Goal: Information Seeking & Learning: Learn about a topic

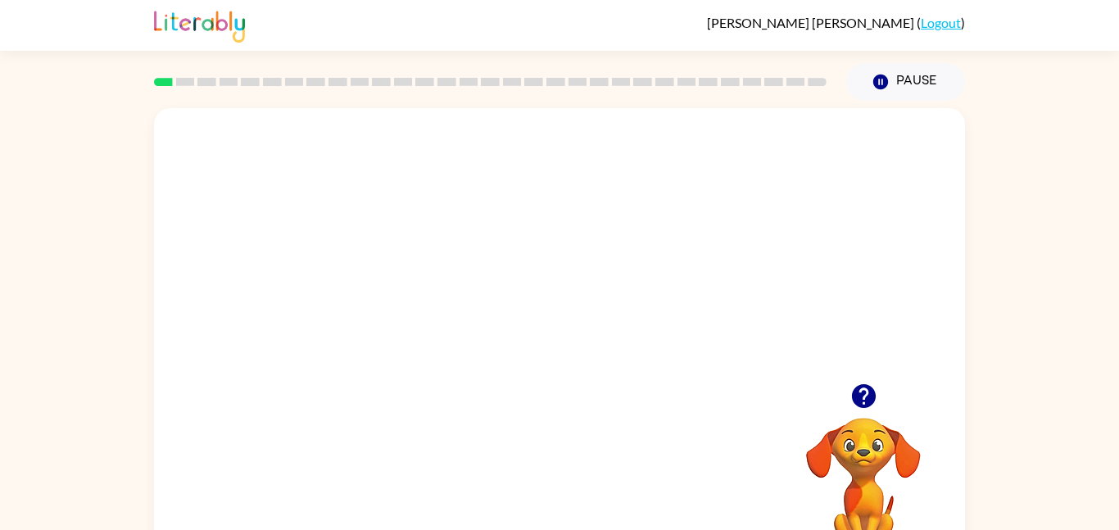
click at [866, 396] on icon "button" at bounding box center [863, 396] width 29 height 29
click at [301, 326] on div at bounding box center [559, 245] width 811 height 275
click at [523, 256] on div at bounding box center [559, 245] width 811 height 275
click at [72, 369] on div "Your browser must support playing .mp4 files to use Literably. Please try using…" at bounding box center [559, 338] width 1119 height 475
click at [181, 418] on div "Your browser must support playing .mp4 files to use Literably. Please try using…" at bounding box center [559, 342] width 811 height 468
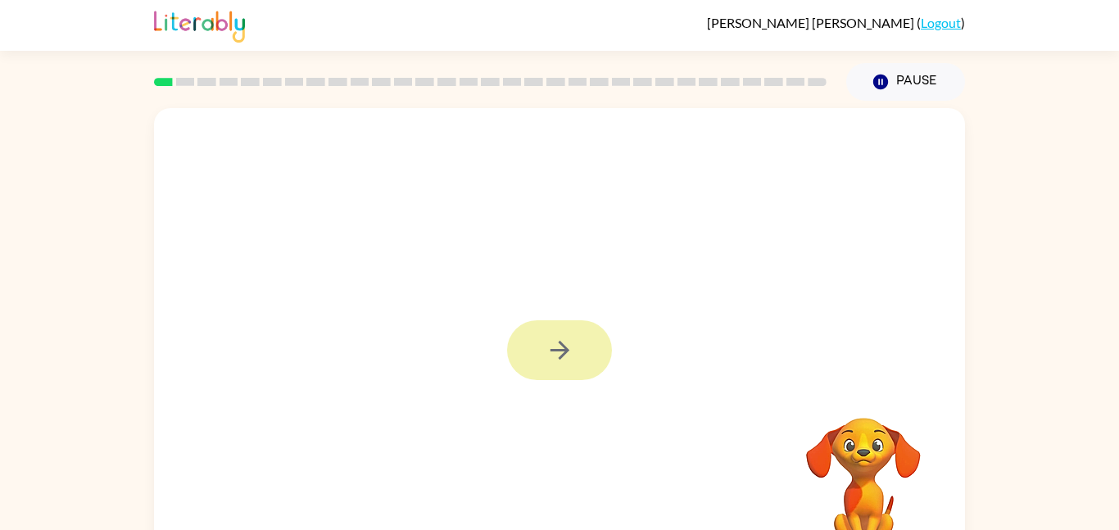
click at [560, 361] on icon "button" at bounding box center [559, 350] width 29 height 29
click at [567, 336] on div at bounding box center [559, 350] width 105 height 60
click at [541, 341] on div at bounding box center [559, 245] width 811 height 275
click at [541, 358] on div at bounding box center [559, 245] width 811 height 275
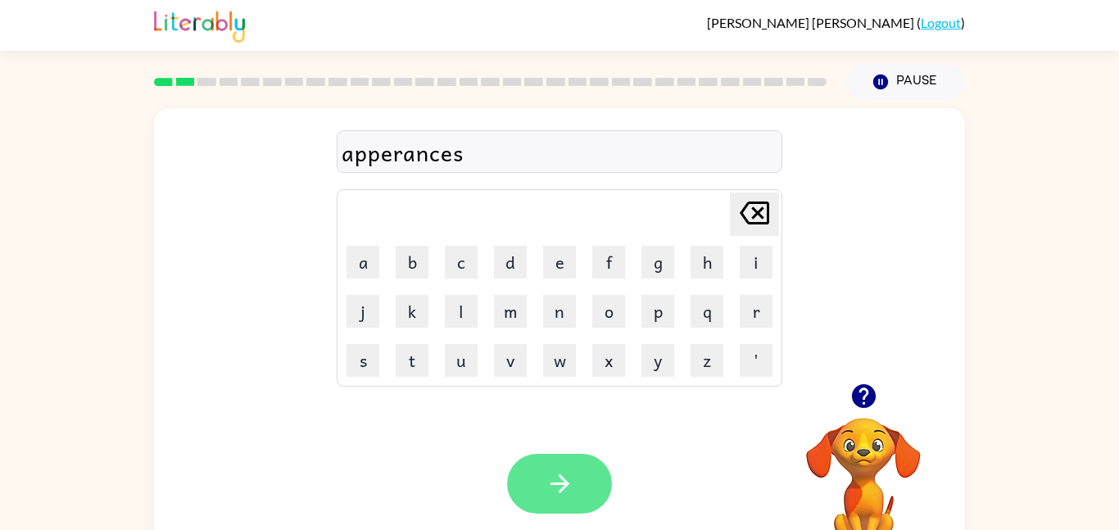
click at [531, 492] on button "button" at bounding box center [559, 484] width 105 height 60
click at [550, 509] on div at bounding box center [559, 484] width 105 height 60
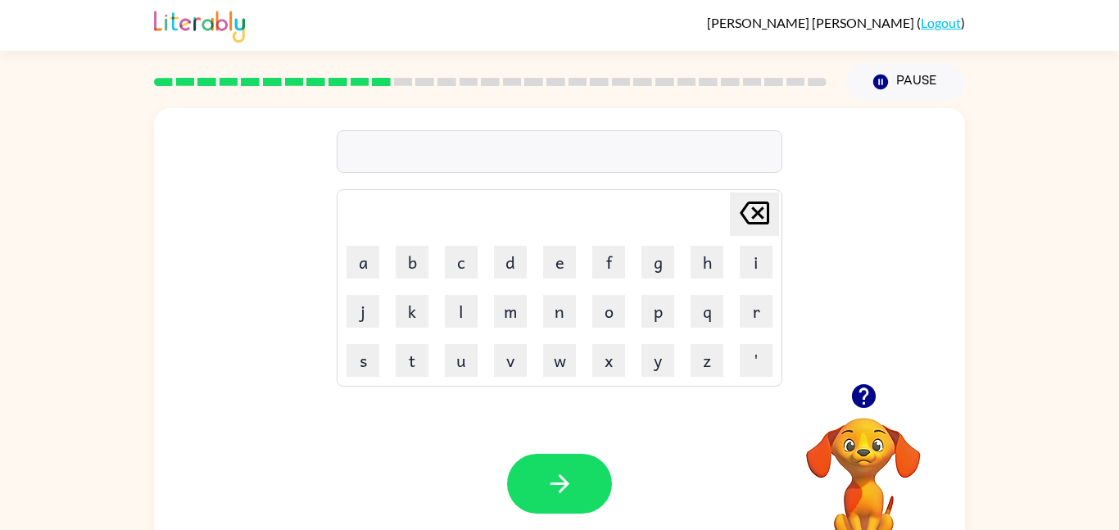
click at [867, 406] on icon "button" at bounding box center [863, 396] width 24 height 24
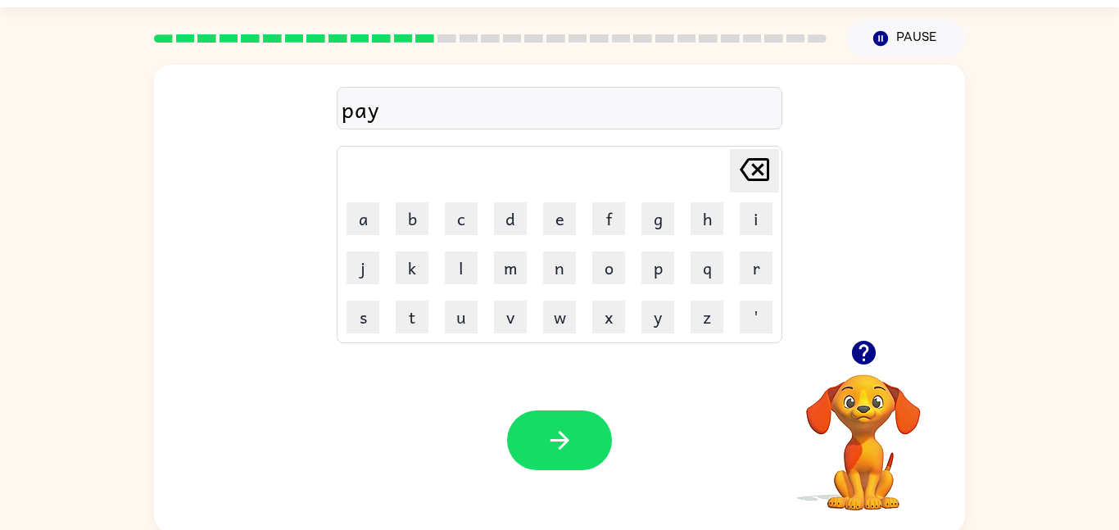
scroll to position [46, 0]
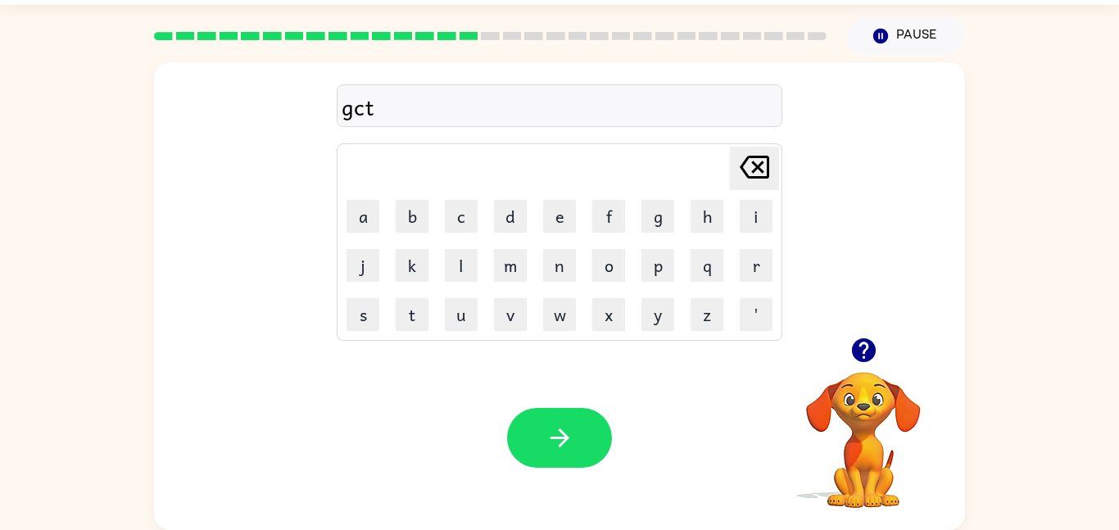
click at [861, 361] on icon "button" at bounding box center [863, 350] width 24 height 24
click at [865, 358] on icon "button" at bounding box center [863, 350] width 24 height 24
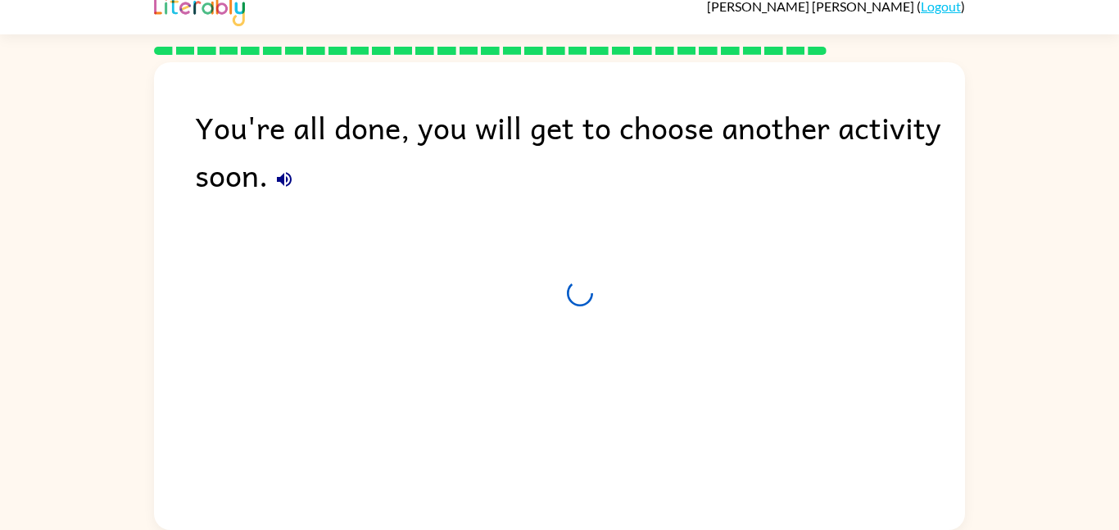
scroll to position [16, 0]
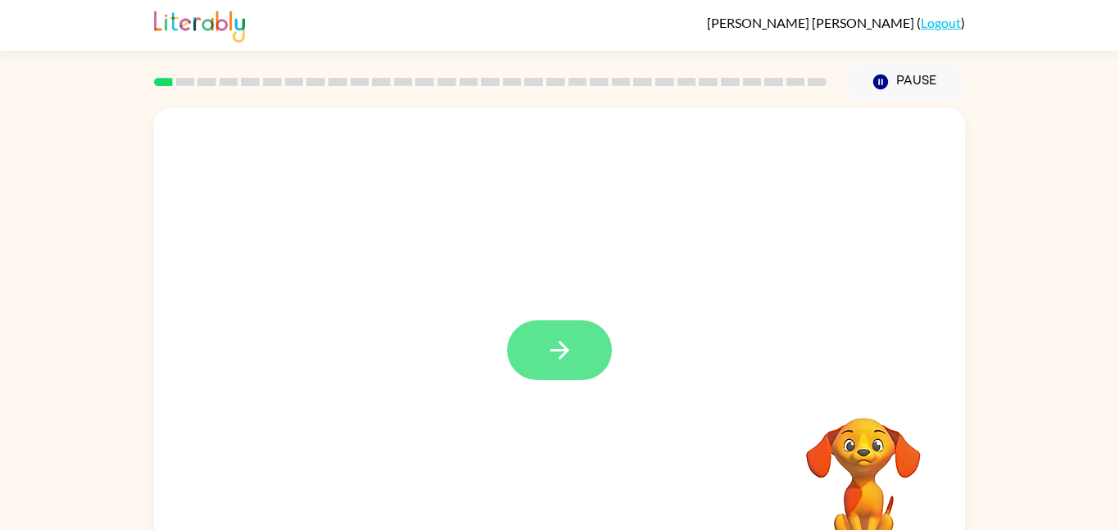
click at [524, 367] on button "button" at bounding box center [559, 350] width 105 height 60
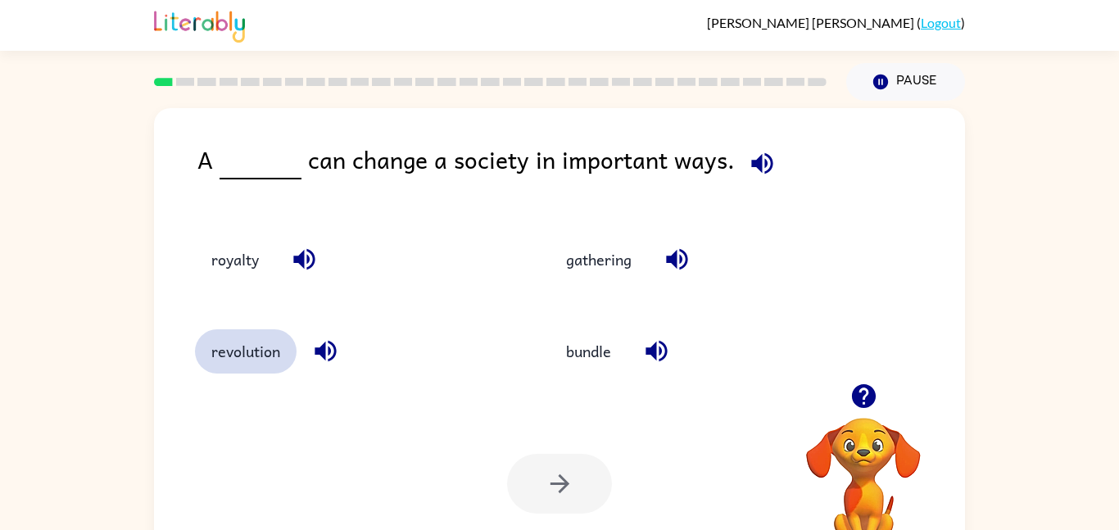
click at [224, 364] on button "revolution" at bounding box center [246, 351] width 102 height 44
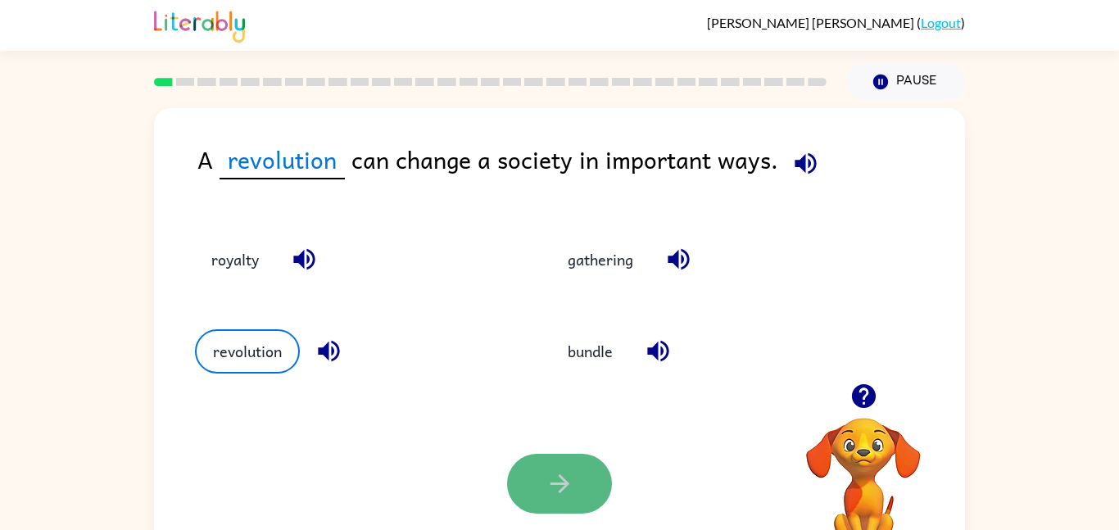
click at [584, 489] on button "button" at bounding box center [559, 484] width 105 height 60
click at [586, 490] on div at bounding box center [559, 484] width 105 height 60
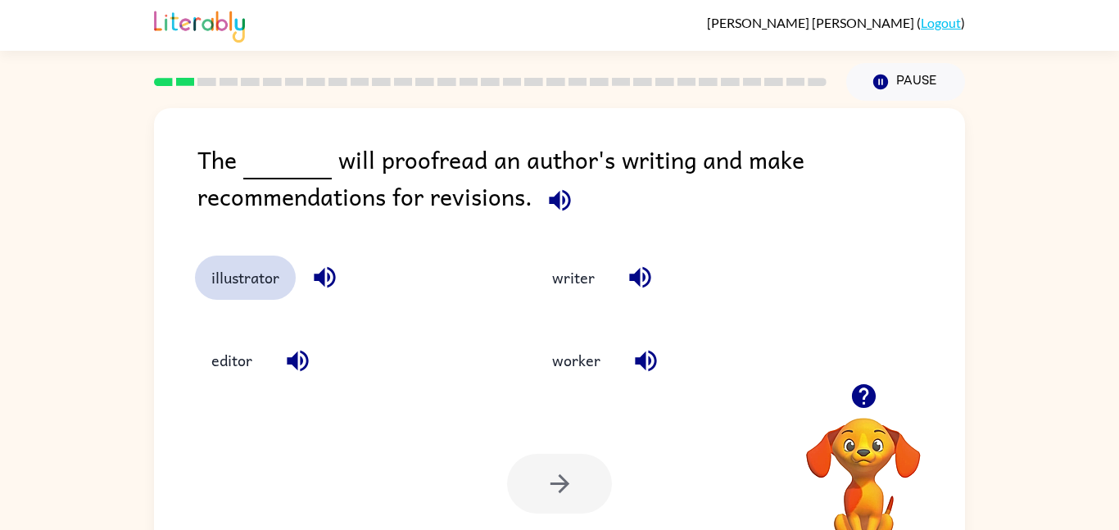
click at [240, 267] on button "illustrator" at bounding box center [245, 278] width 101 height 44
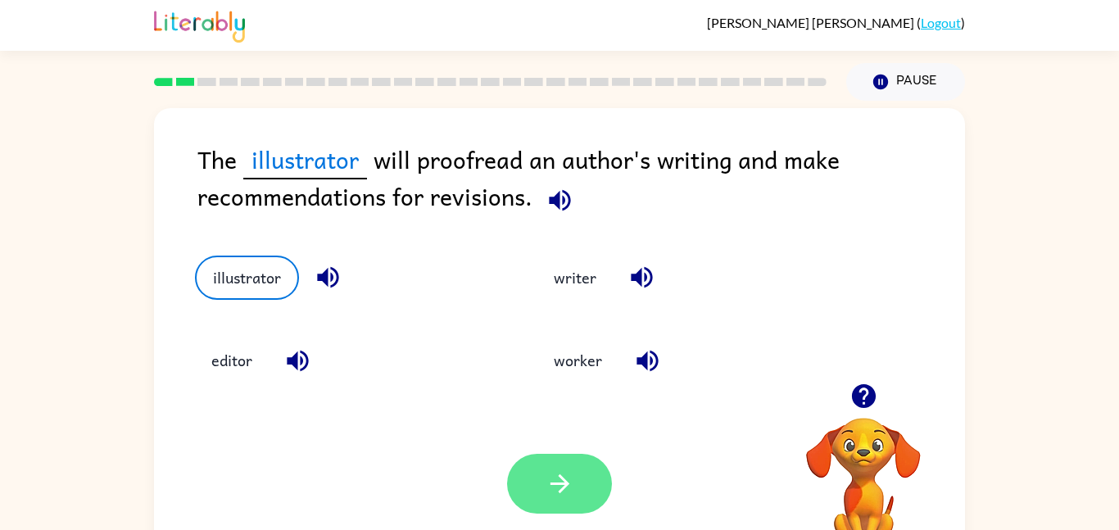
click at [589, 490] on button "button" at bounding box center [559, 484] width 105 height 60
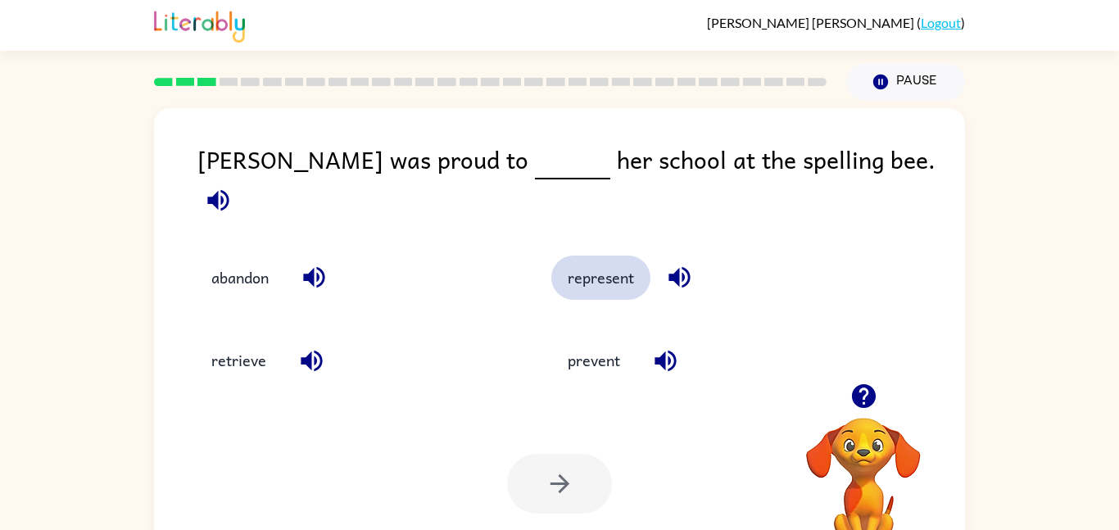
click at [619, 260] on button "represent" at bounding box center [600, 278] width 99 height 44
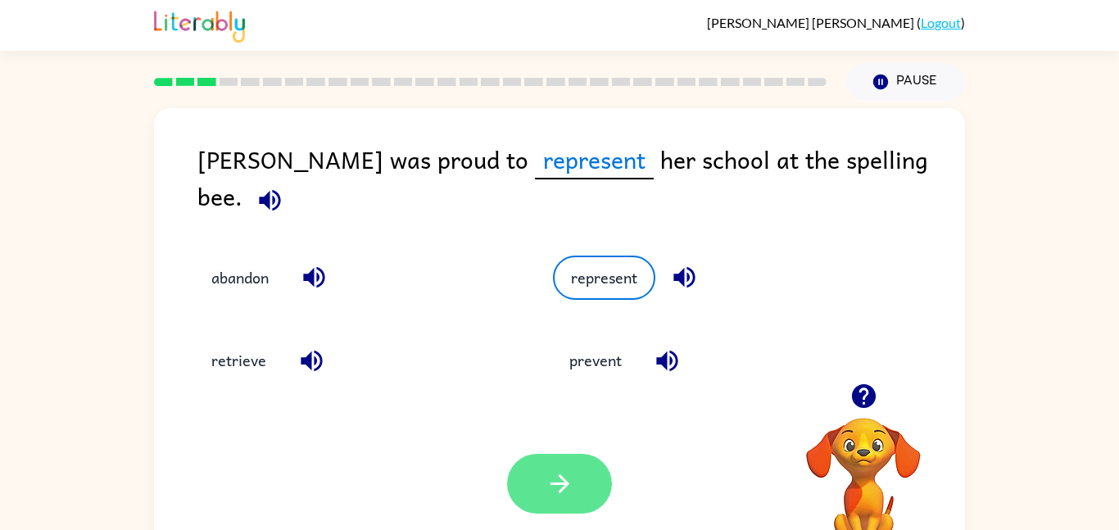
click at [572, 491] on icon "button" at bounding box center [559, 483] width 29 height 29
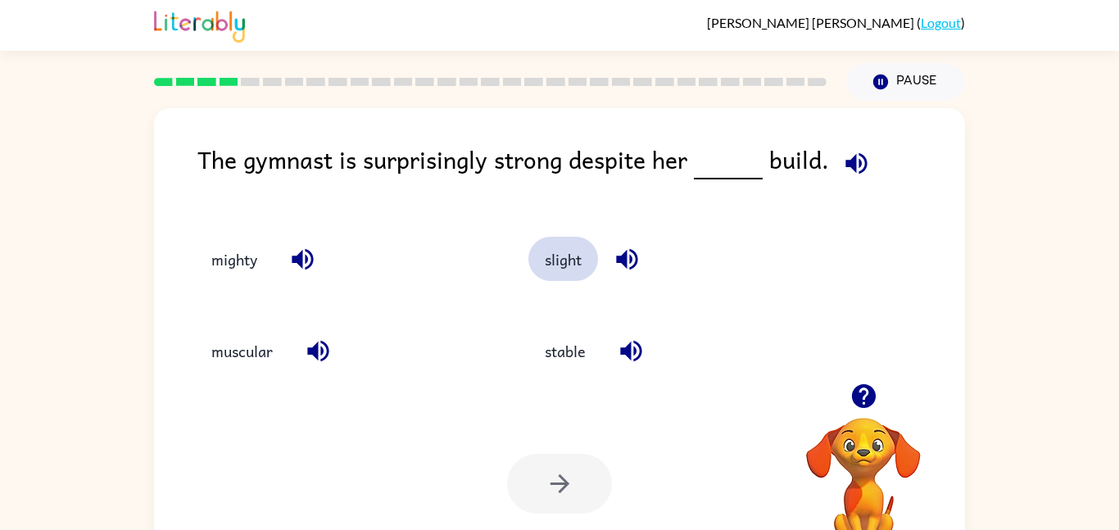
click at [571, 260] on button "slight" at bounding box center [563, 259] width 70 height 44
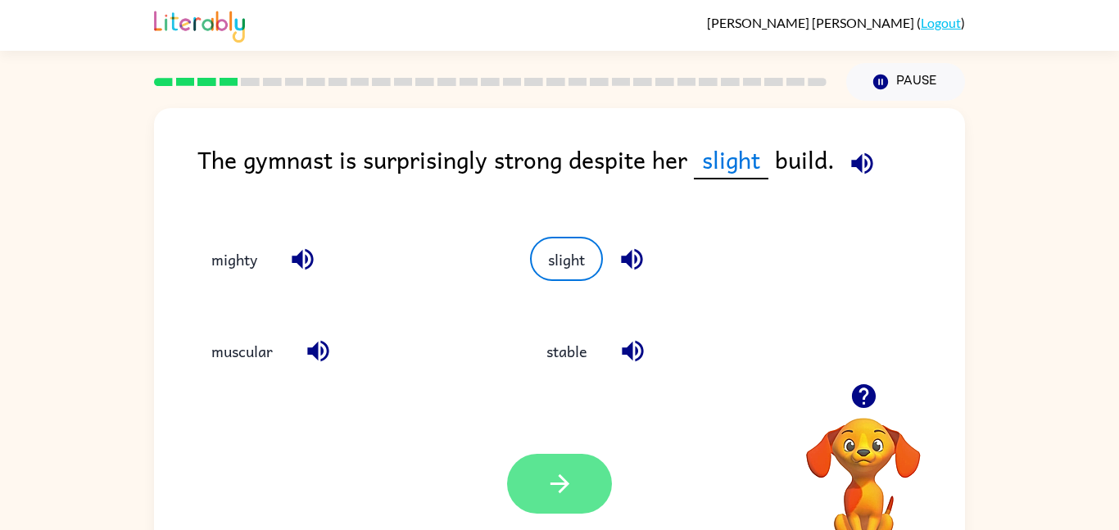
click at [562, 486] on icon "button" at bounding box center [559, 483] width 29 height 29
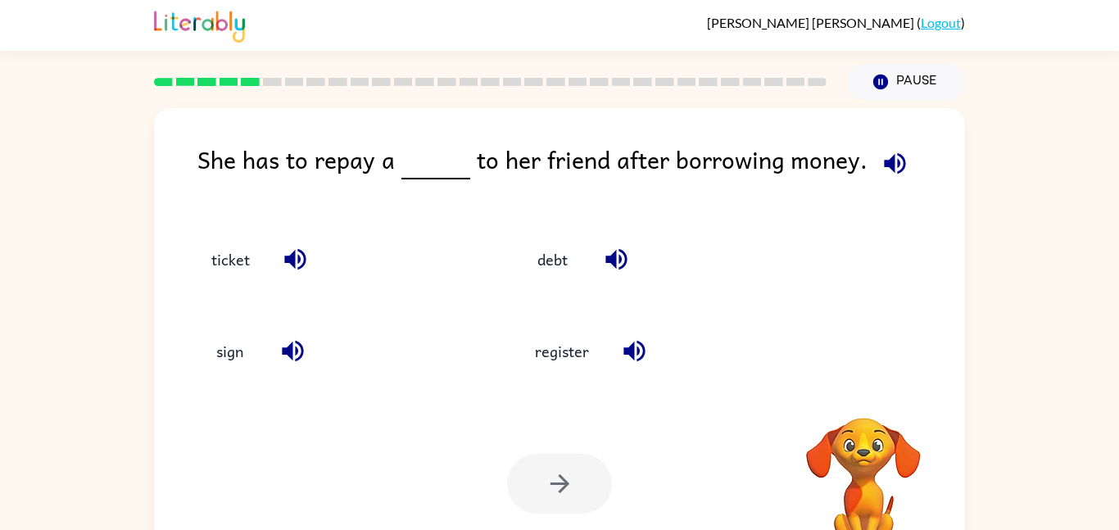
click at [562, 496] on div at bounding box center [559, 484] width 105 height 60
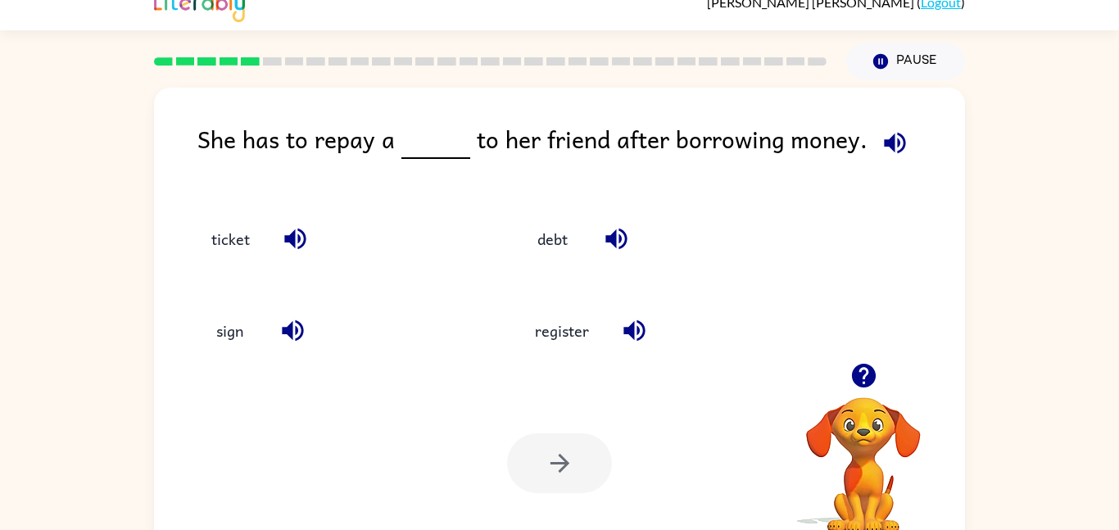
scroll to position [46, 0]
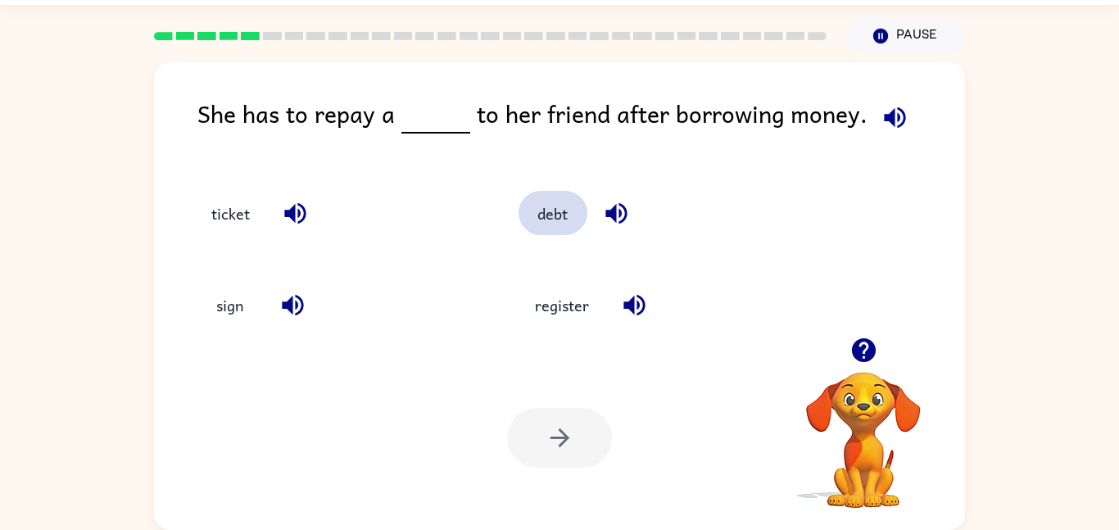
click at [540, 231] on button "debt" at bounding box center [552, 213] width 69 height 44
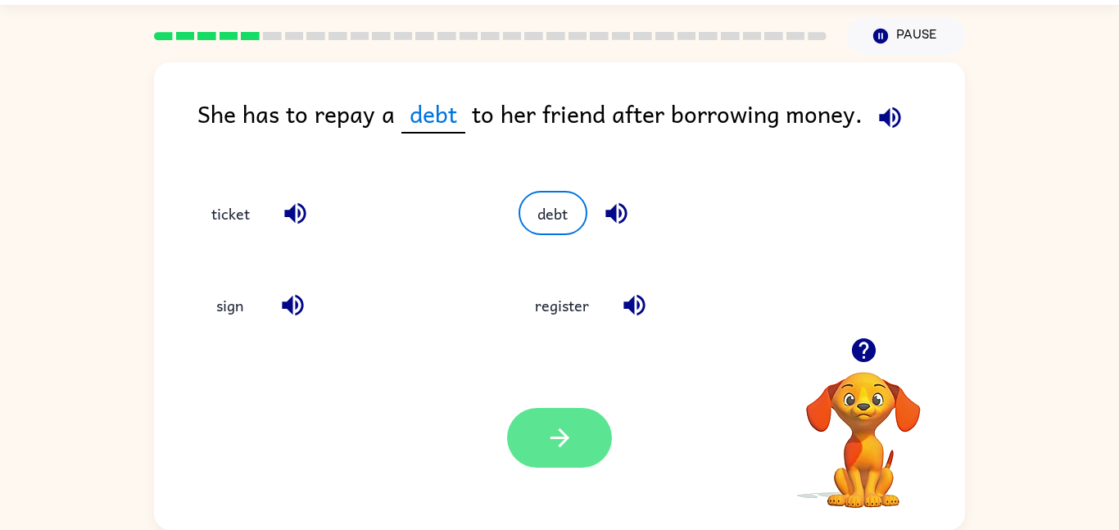
click at [561, 450] on icon "button" at bounding box center [559, 437] width 29 height 29
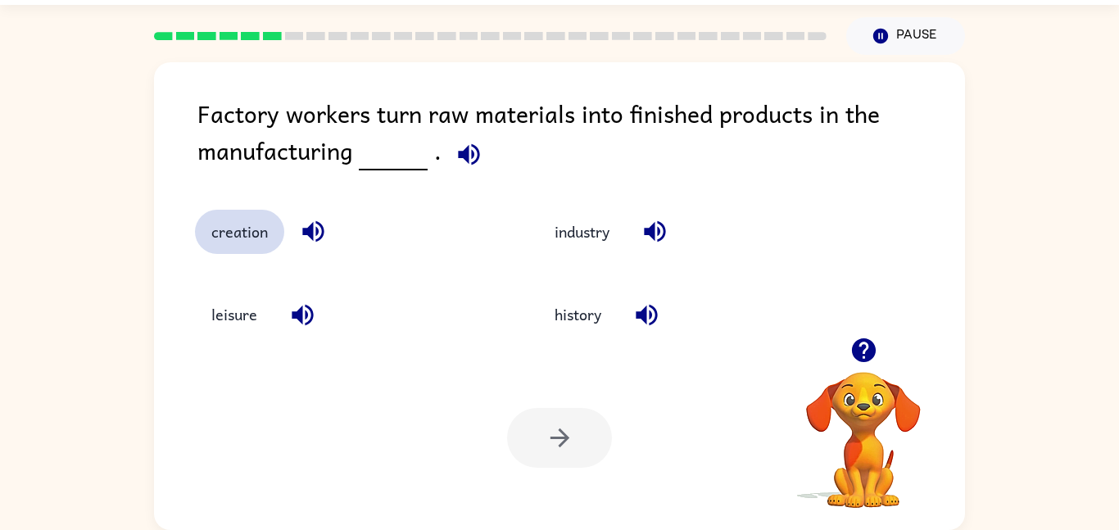
click at [236, 253] on button "creation" at bounding box center [239, 232] width 89 height 44
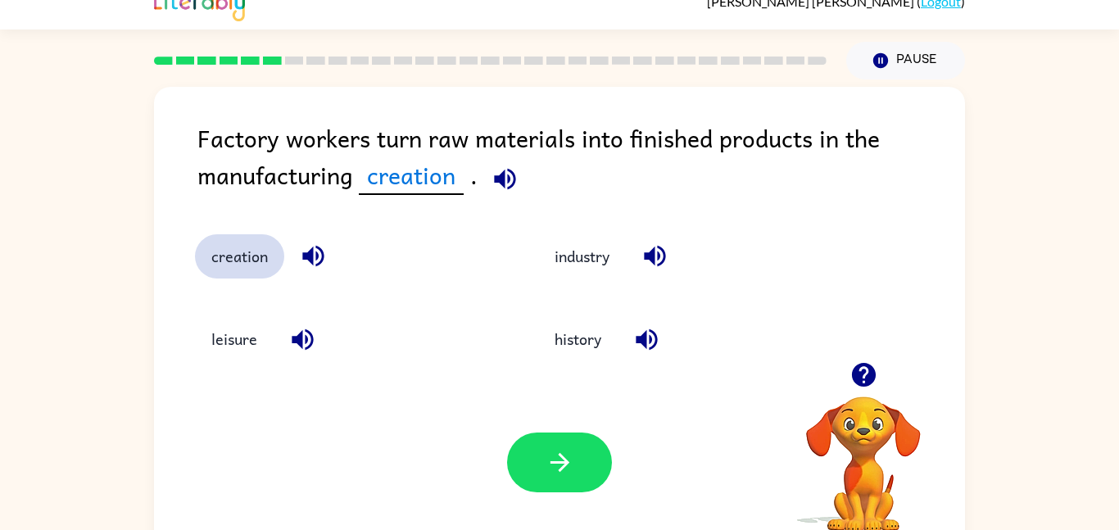
scroll to position [19, 0]
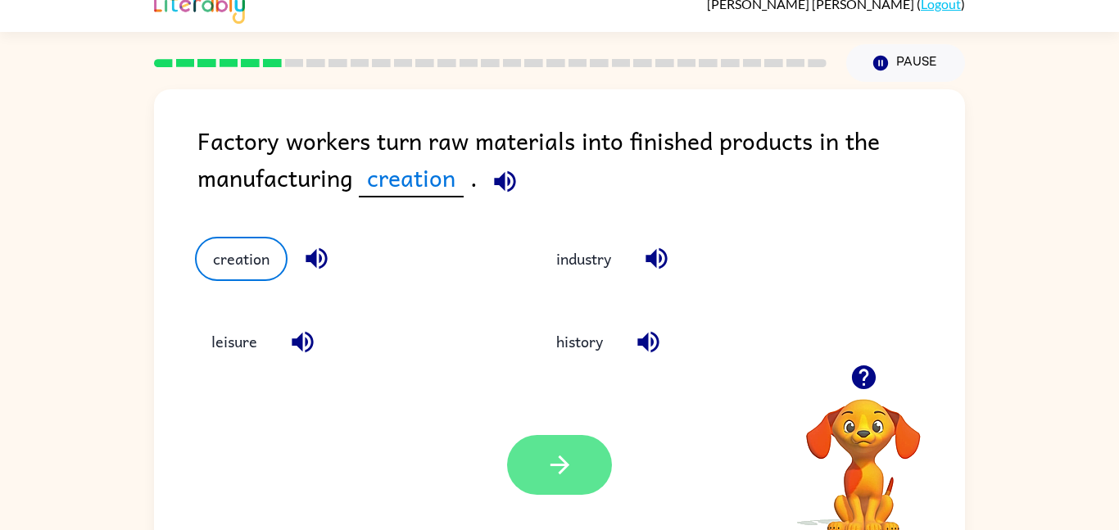
click at [558, 473] on icon "button" at bounding box center [559, 464] width 29 height 29
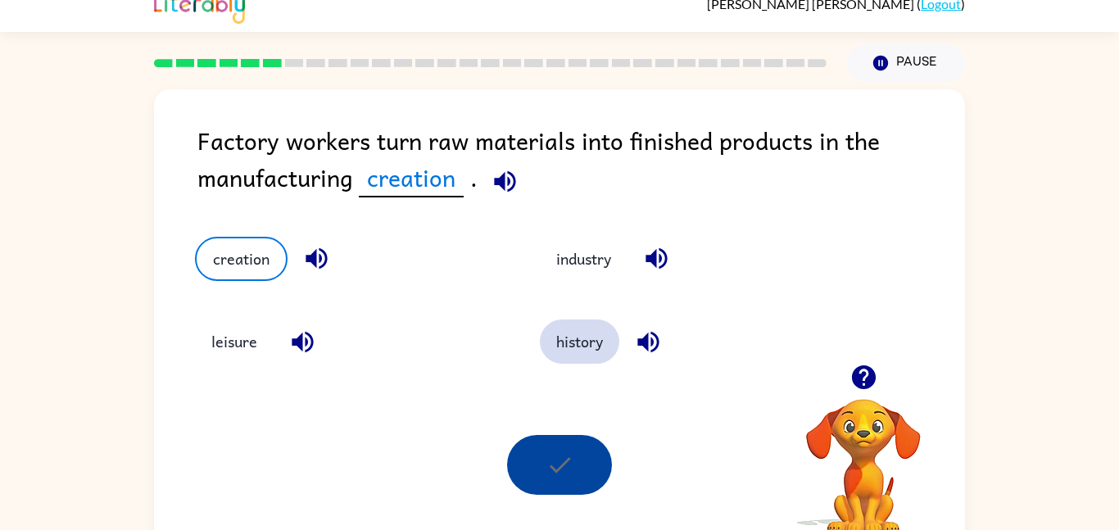
click at [588, 331] on button "history" at bounding box center [579, 341] width 79 height 44
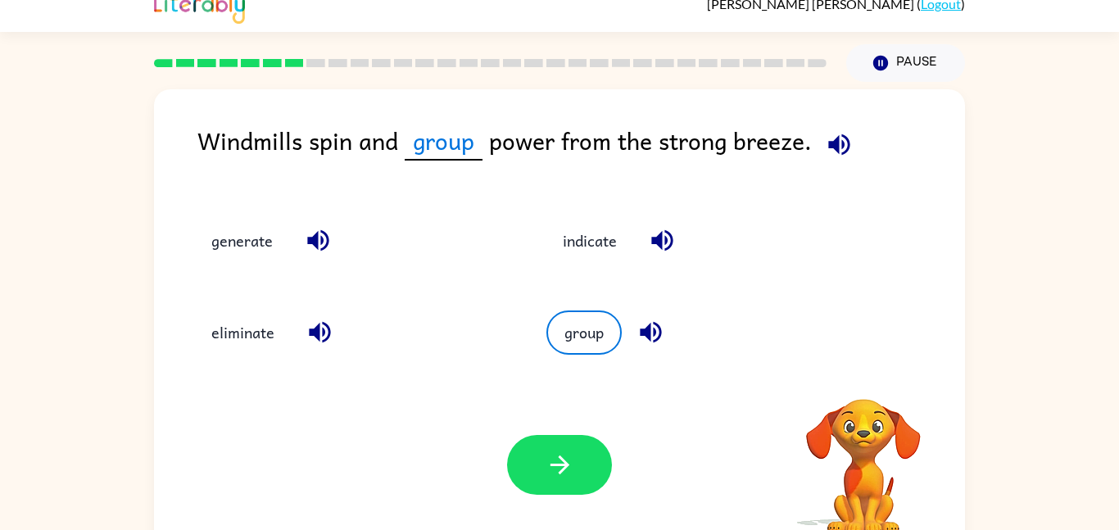
click at [568, 382] on div "Your browser must support playing .mp4 files to use Literably. Please try using…" at bounding box center [559, 465] width 811 height 184
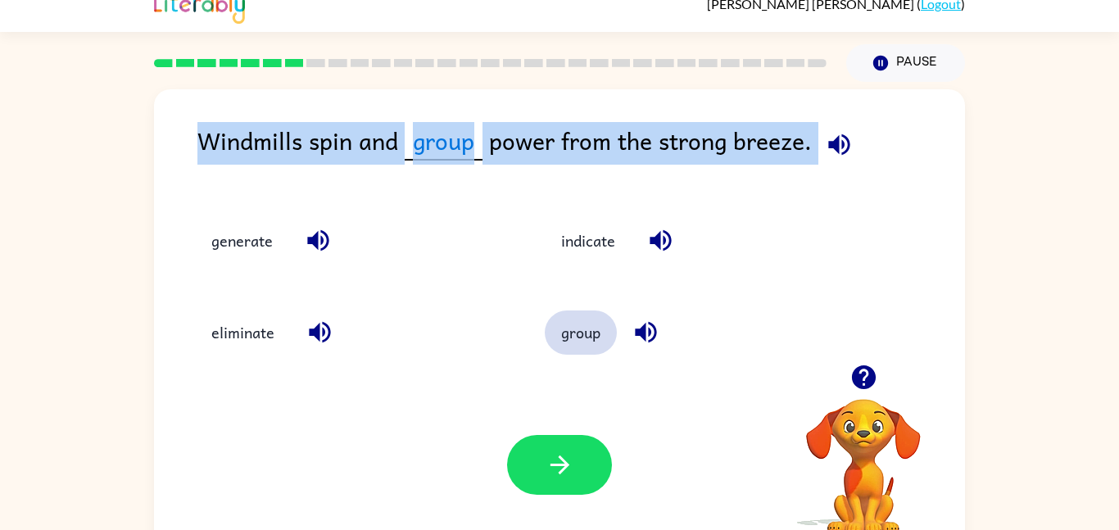
click at [568, 351] on button "group" at bounding box center [581, 332] width 72 height 44
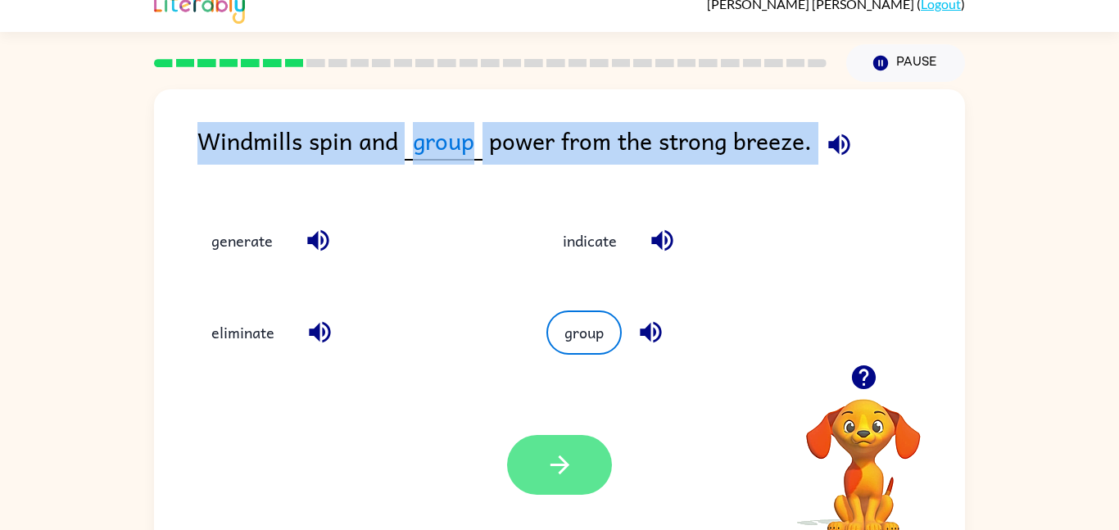
click at [559, 467] on icon "button" at bounding box center [559, 464] width 29 height 29
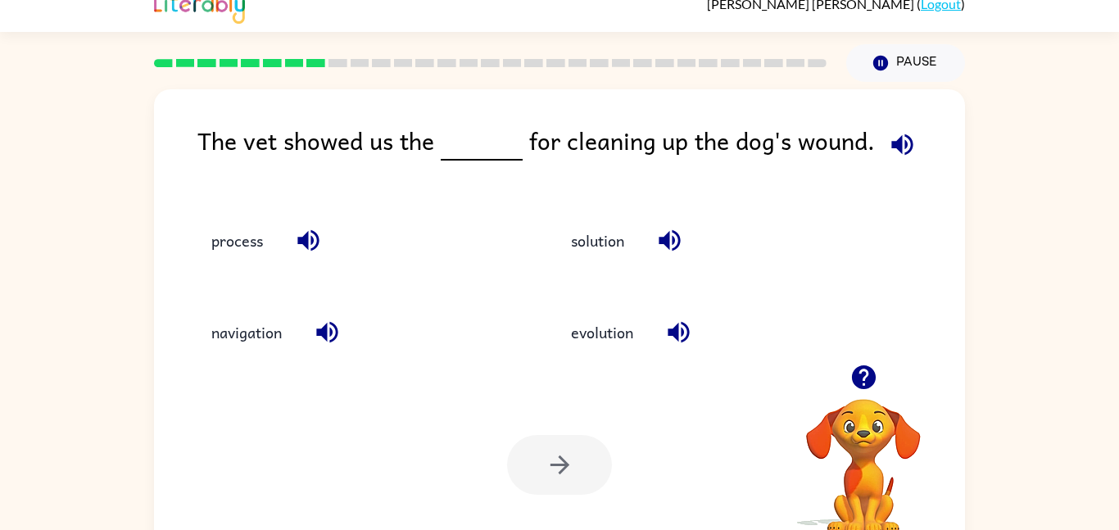
click at [254, 273] on div "process" at bounding box center [344, 233] width 360 height 92
click at [234, 259] on button "process" at bounding box center [237, 240] width 84 height 44
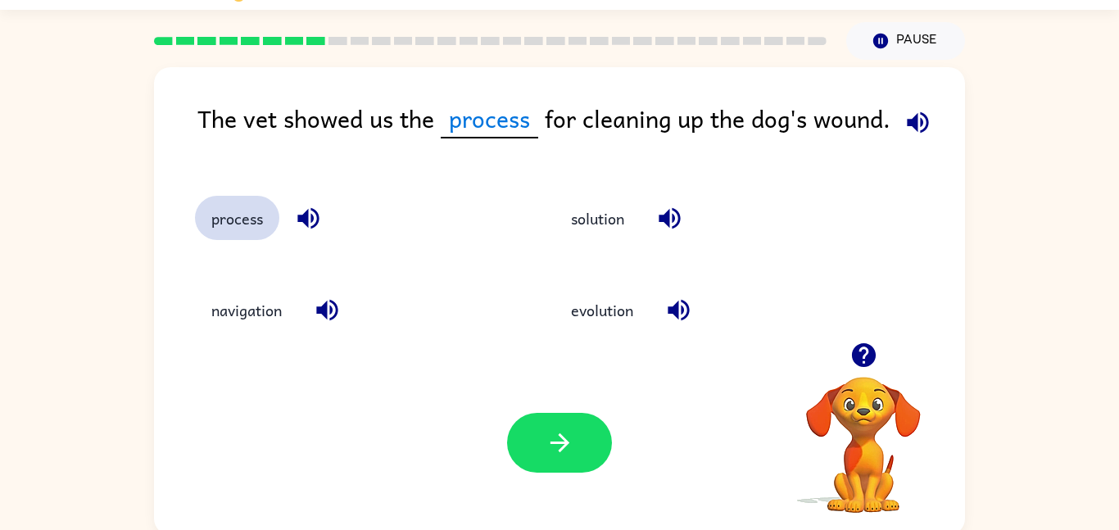
scroll to position [46, 0]
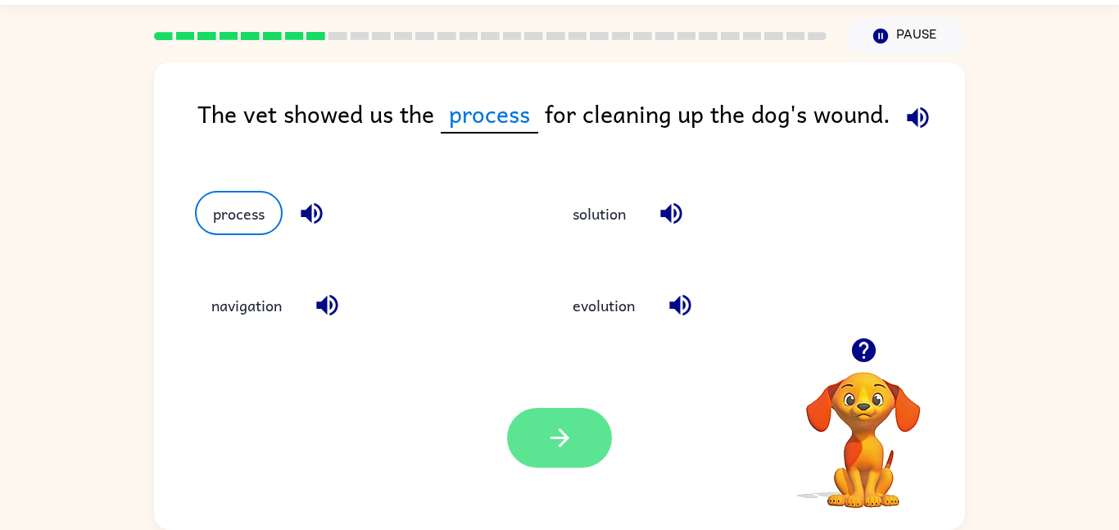
click at [584, 449] on button "button" at bounding box center [559, 438] width 105 height 60
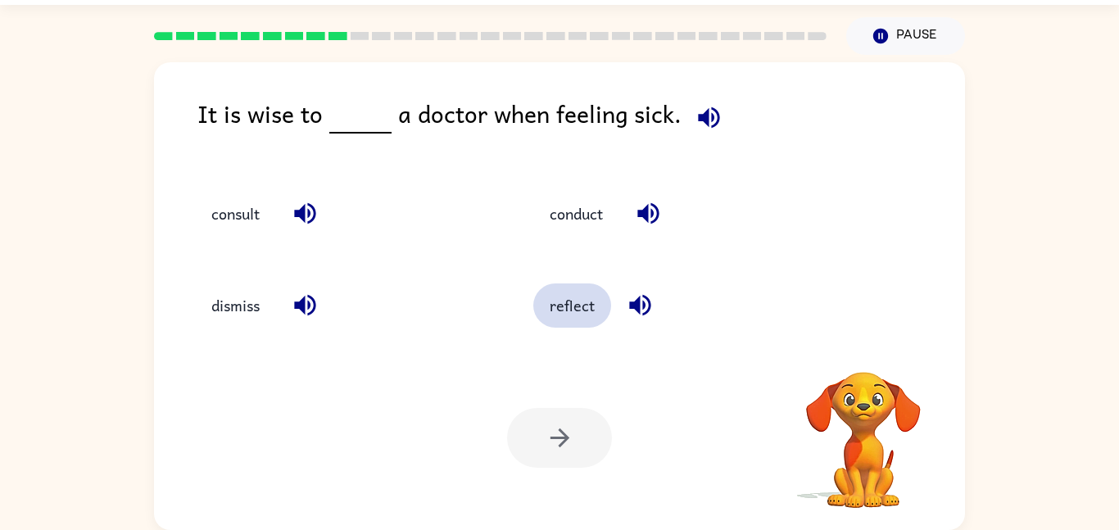
click at [602, 313] on button "reflect" at bounding box center [572, 305] width 78 height 44
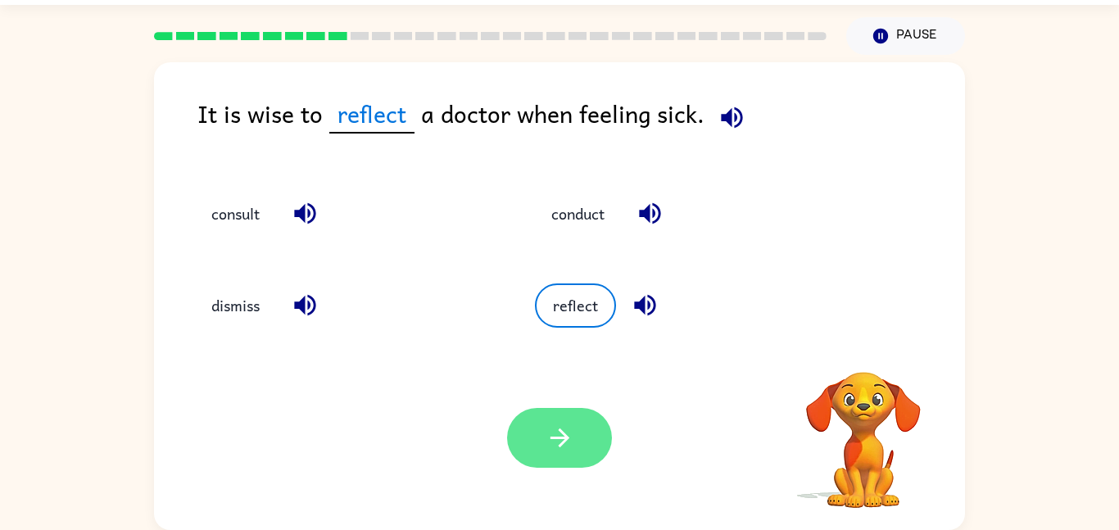
click at [543, 457] on button "button" at bounding box center [559, 438] width 105 height 60
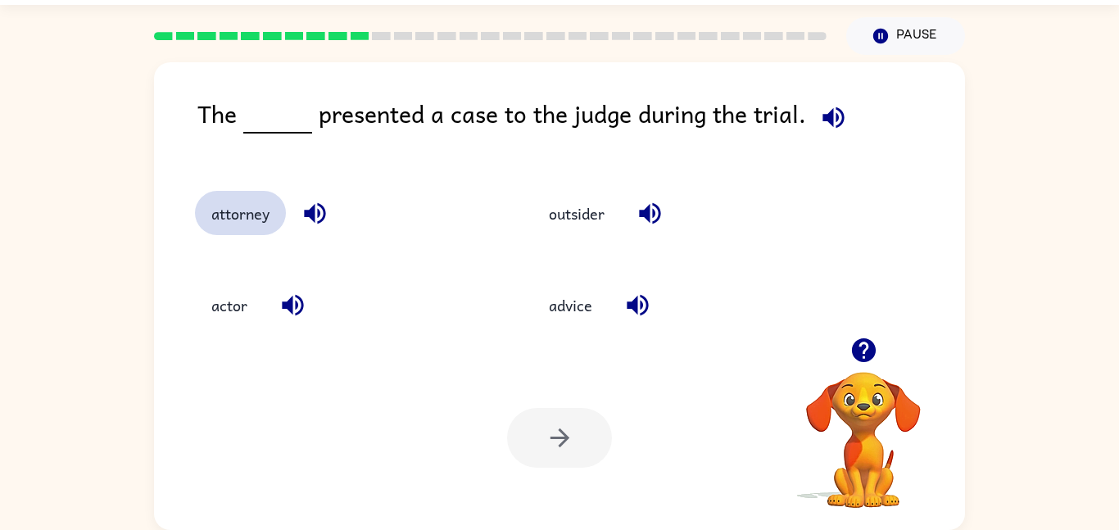
click at [256, 230] on button "attorney" at bounding box center [240, 213] width 91 height 44
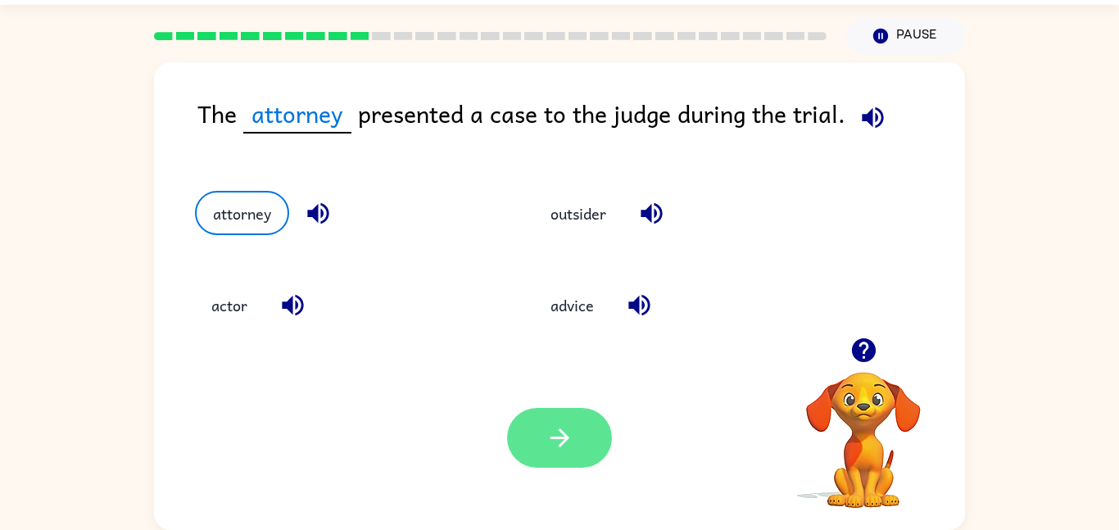
click at [585, 433] on button "button" at bounding box center [559, 438] width 105 height 60
click at [573, 442] on div at bounding box center [559, 438] width 105 height 60
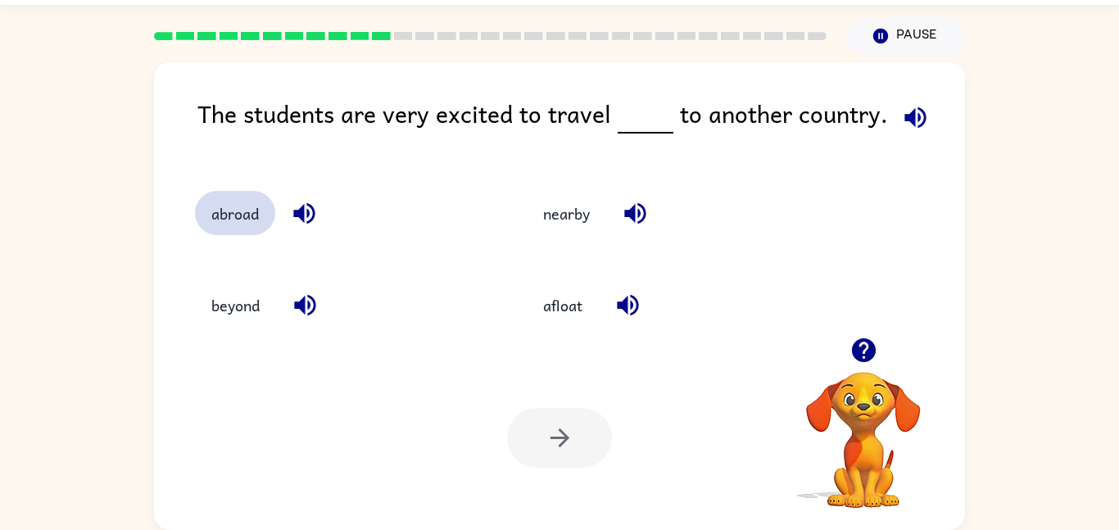
click at [239, 212] on button "abroad" at bounding box center [235, 213] width 80 height 44
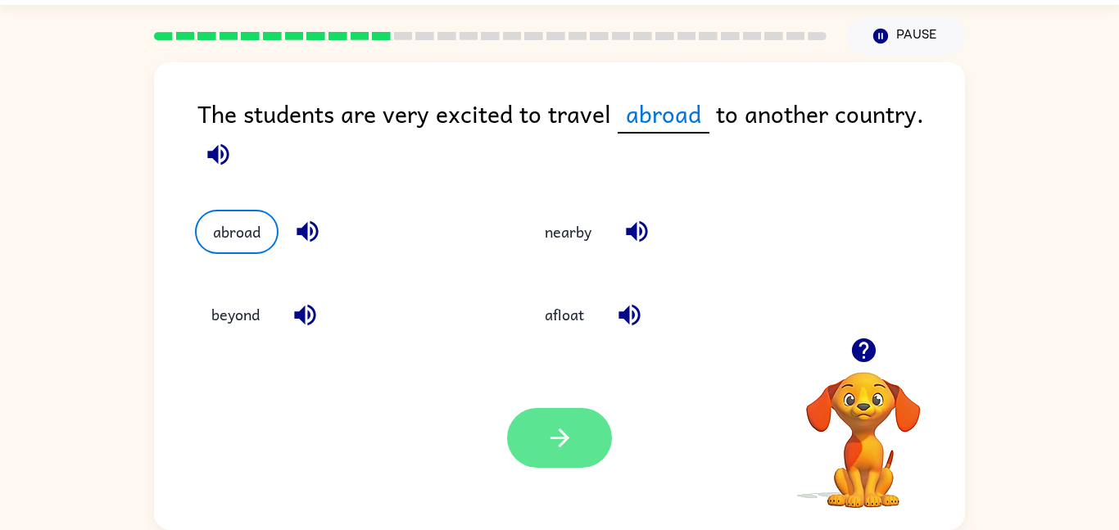
click at [582, 427] on button "button" at bounding box center [559, 438] width 105 height 60
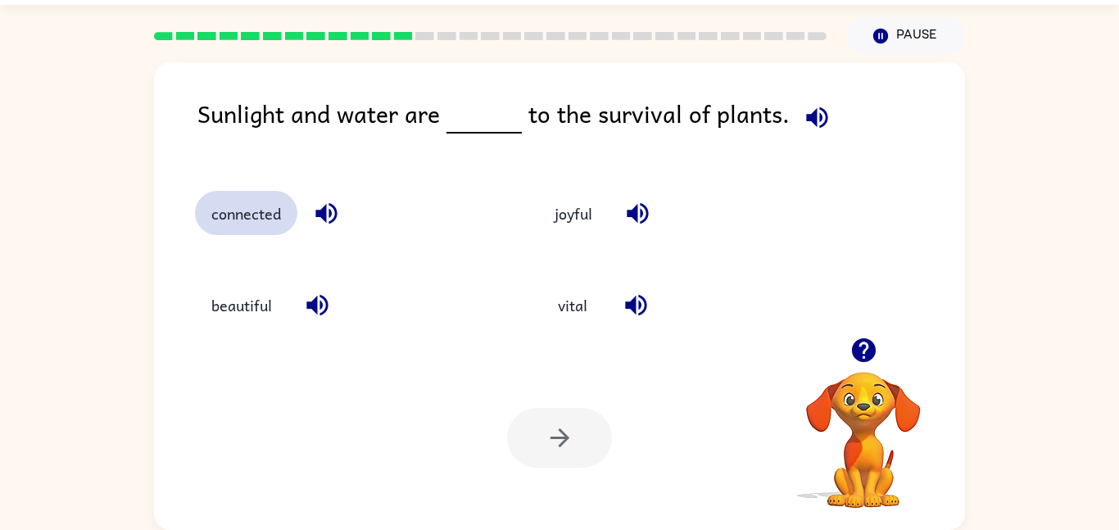
click at [215, 206] on button "connected" at bounding box center [246, 213] width 102 height 44
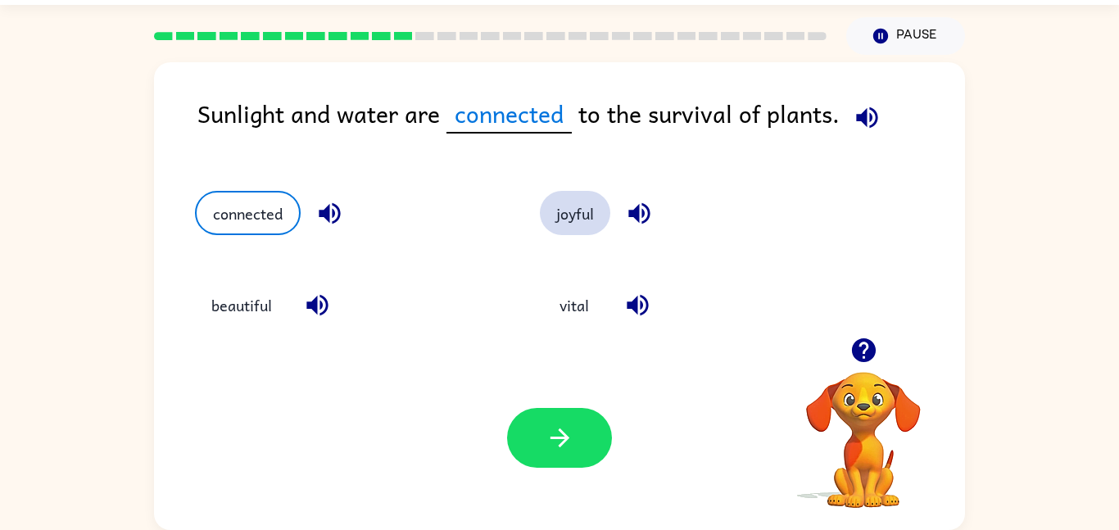
click at [569, 201] on button "joyful" at bounding box center [575, 213] width 70 height 44
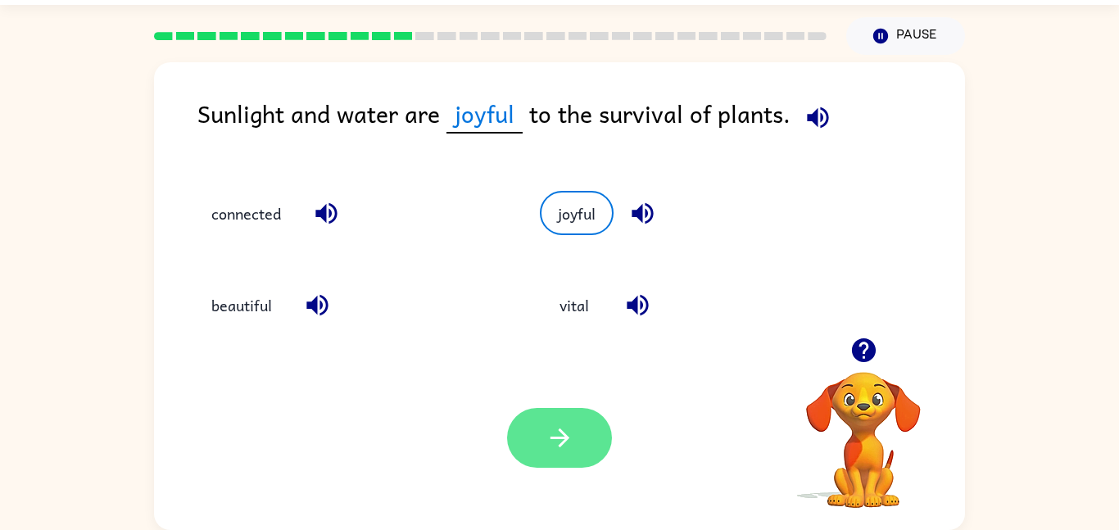
click at [537, 418] on button "button" at bounding box center [559, 438] width 105 height 60
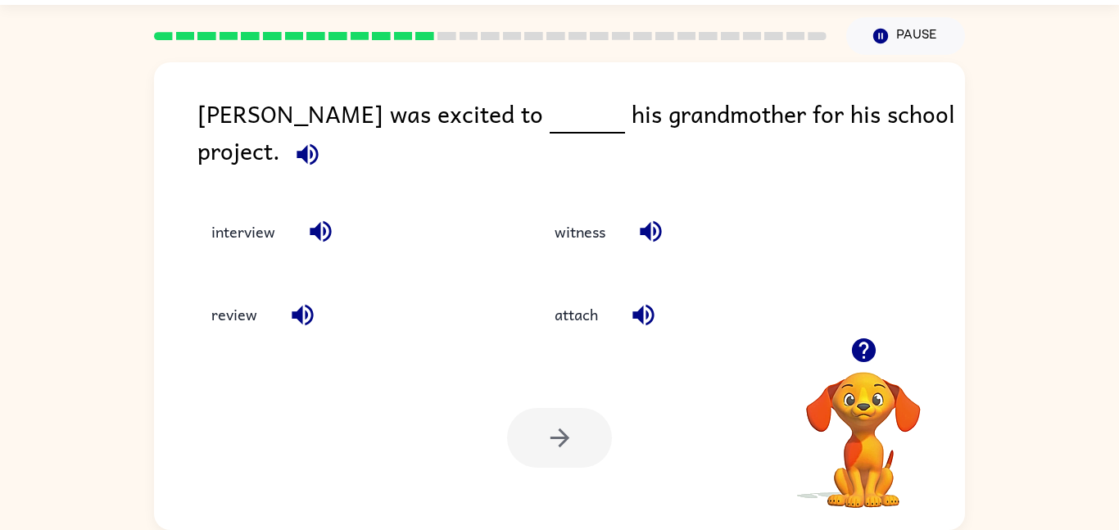
click at [283, 261] on div "review" at bounding box center [335, 302] width 343 height 83
click at [235, 218] on button "interview" at bounding box center [243, 232] width 97 height 44
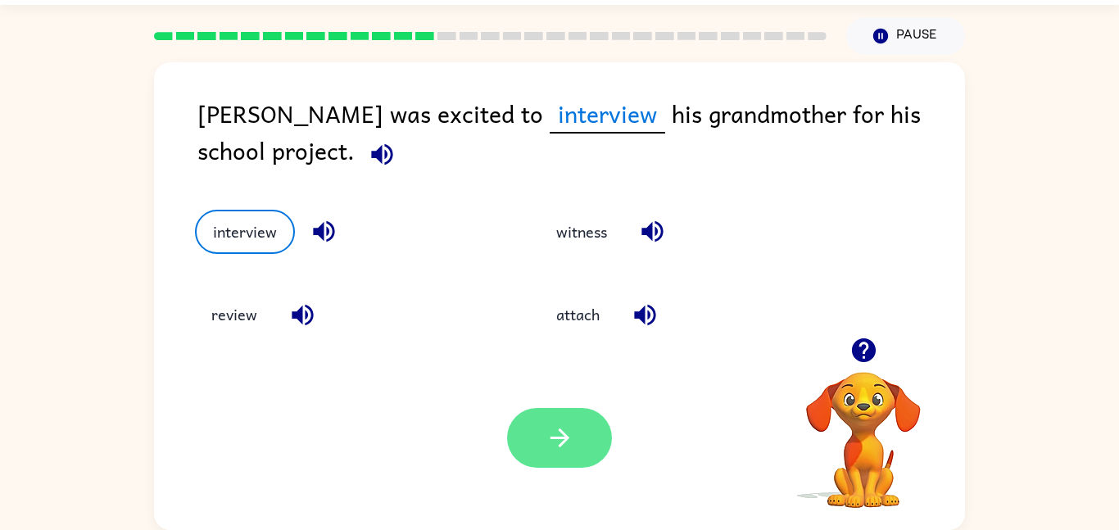
click at [567, 422] on button "button" at bounding box center [559, 438] width 105 height 60
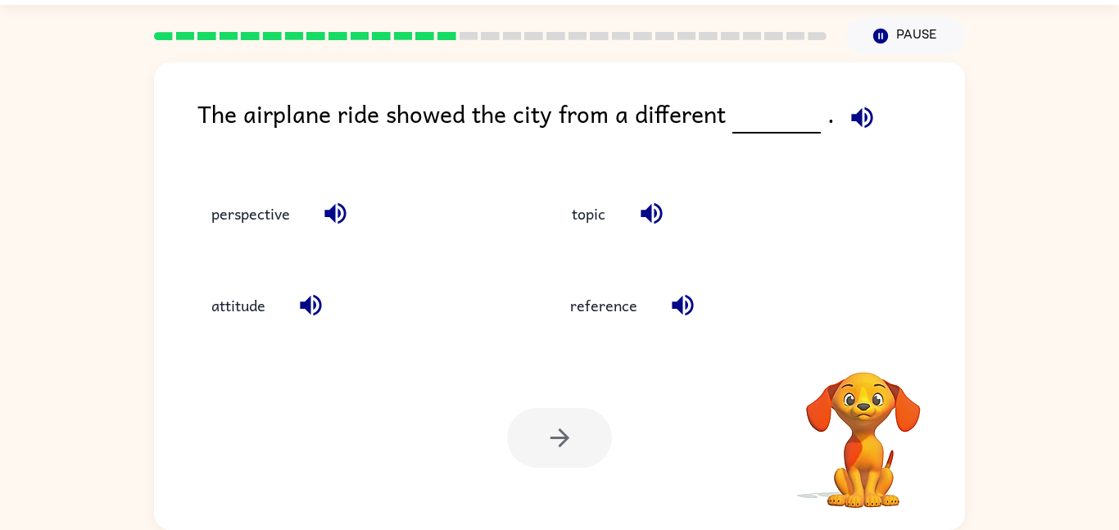
click at [935, 509] on video "Your browser must support playing .mp4 files to use Literably. Please try using…" at bounding box center [863, 428] width 164 height 164
click at [216, 308] on button "attitude" at bounding box center [238, 305] width 87 height 44
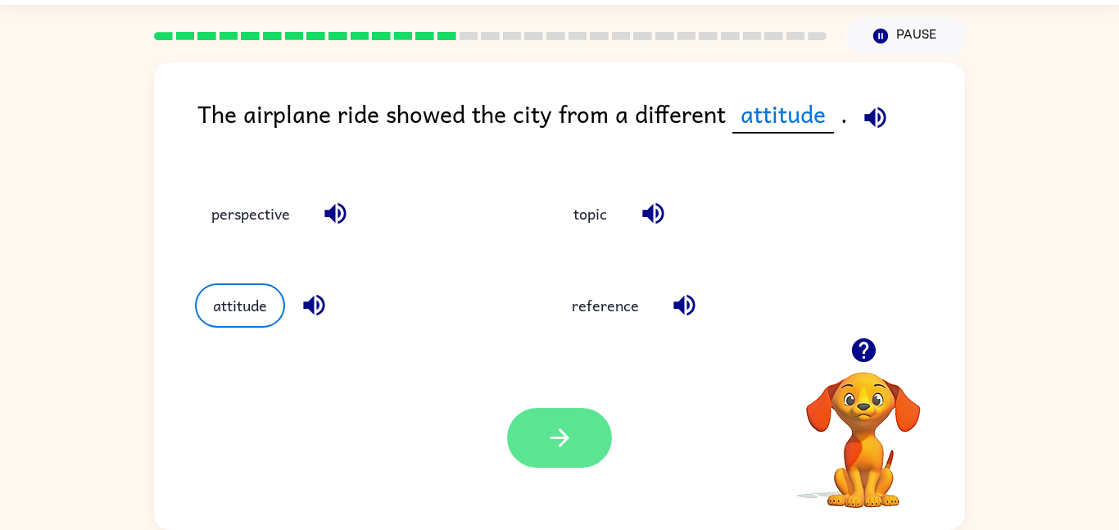
click at [588, 436] on button "button" at bounding box center [559, 438] width 105 height 60
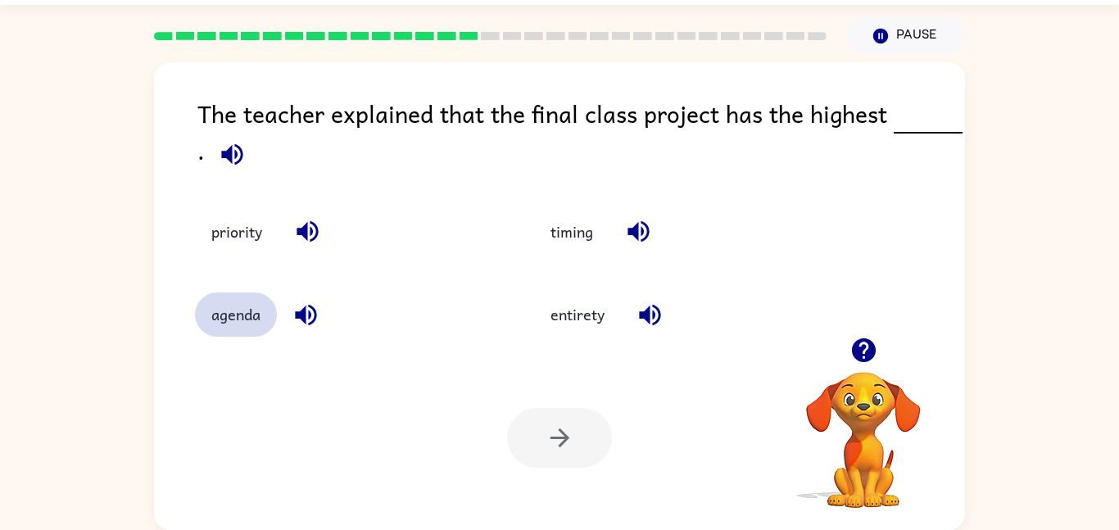
click at [235, 302] on button "agenda" at bounding box center [236, 314] width 82 height 44
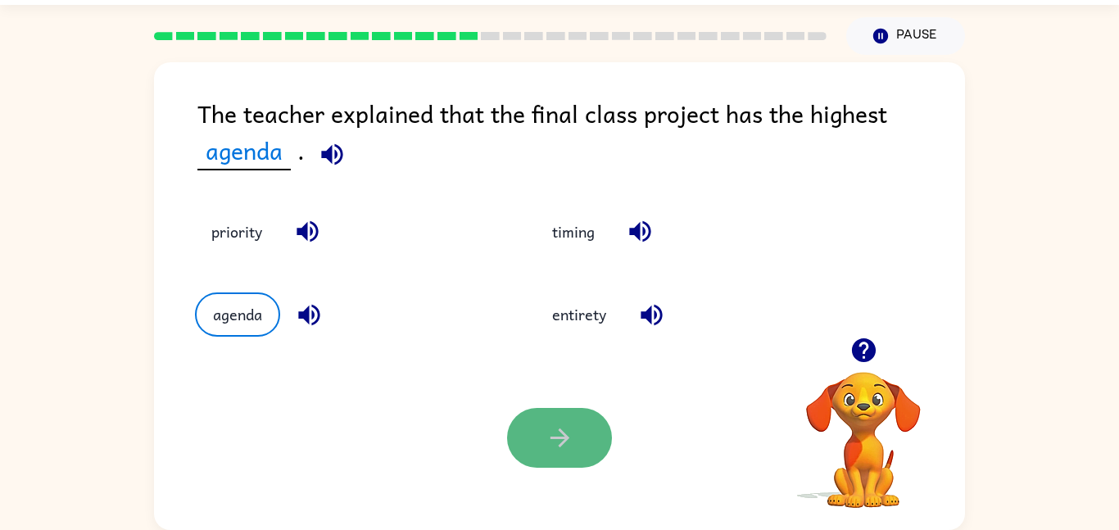
click at [584, 454] on button "button" at bounding box center [559, 438] width 105 height 60
click at [592, 444] on div at bounding box center [559, 438] width 105 height 60
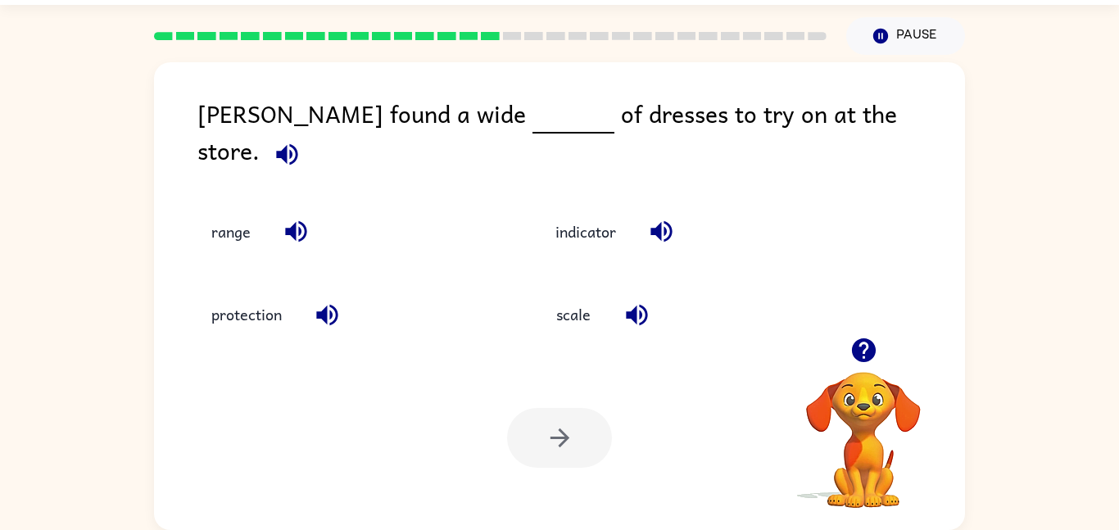
click at [183, 261] on div "protection" at bounding box center [336, 302] width 344 height 83
click at [255, 316] on button "protection" at bounding box center [246, 314] width 103 height 44
click at [254, 325] on button "protection" at bounding box center [246, 314] width 103 height 44
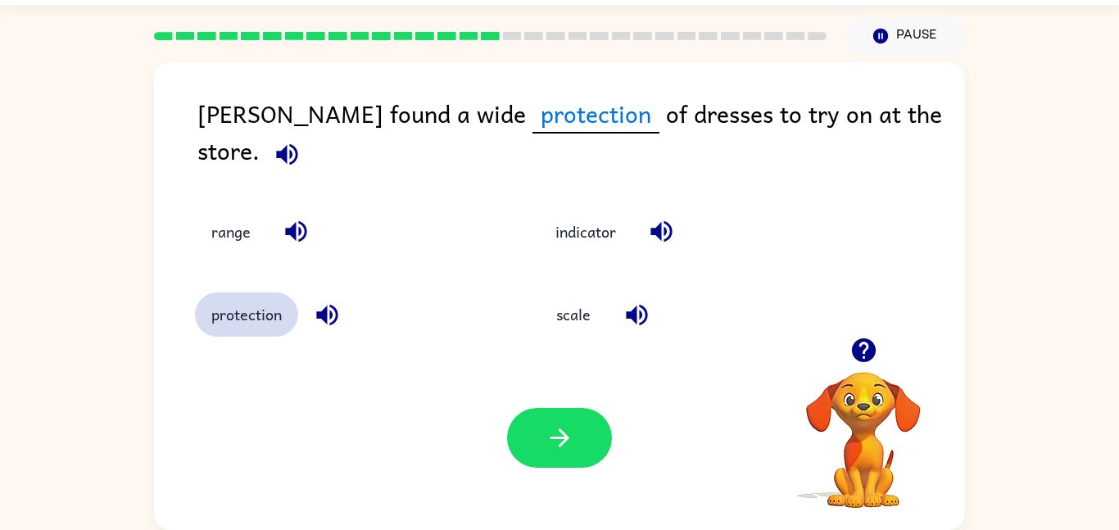
click at [245, 321] on button "protection" at bounding box center [246, 314] width 103 height 44
click at [581, 440] on button "button" at bounding box center [559, 438] width 105 height 60
click at [240, 313] on button "protection" at bounding box center [246, 314] width 103 height 44
click at [572, 456] on div at bounding box center [559, 438] width 105 height 60
click at [230, 309] on button "protection" at bounding box center [246, 314] width 103 height 44
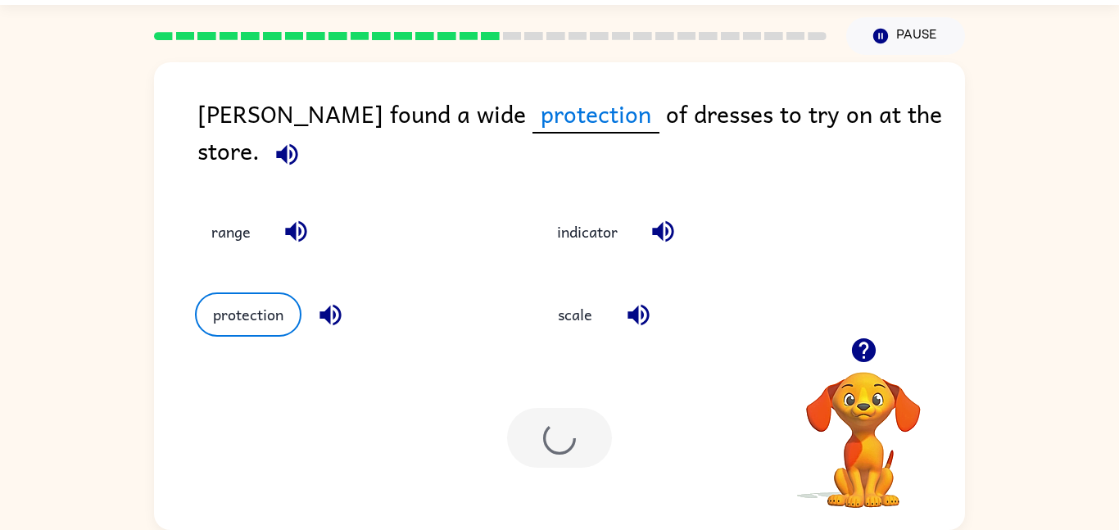
click at [571, 462] on div at bounding box center [559, 438] width 105 height 60
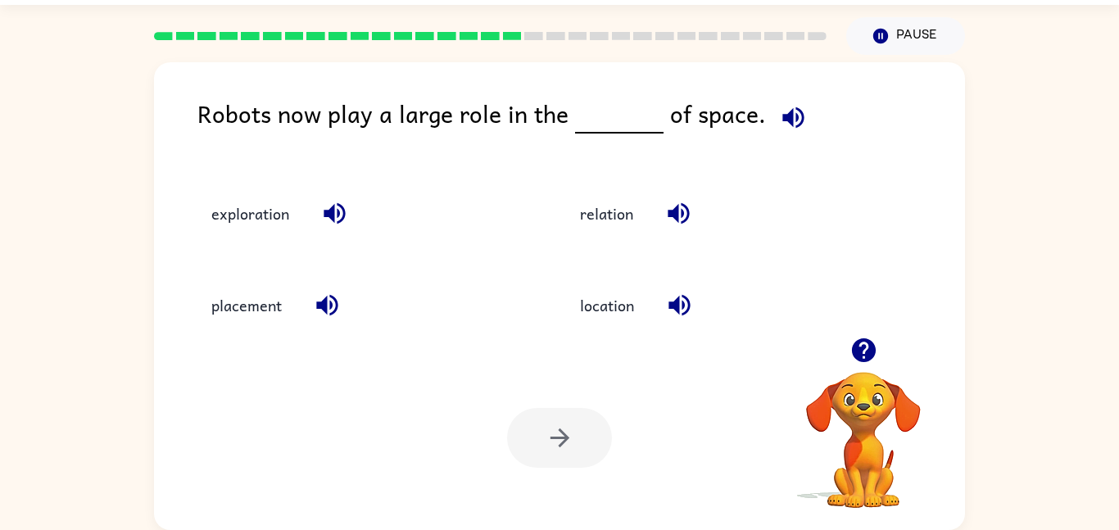
click at [880, 334] on div at bounding box center [863, 350] width 164 height 42
click at [880, 333] on div at bounding box center [863, 350] width 164 height 42
click at [608, 326] on button "location" at bounding box center [606, 305] width 87 height 44
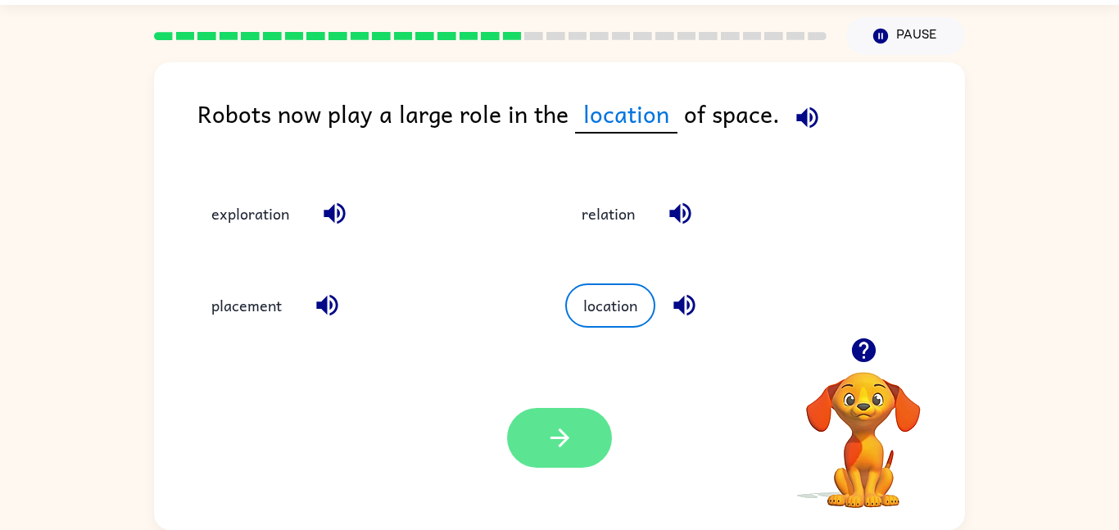
click at [560, 450] on icon "button" at bounding box center [559, 437] width 29 height 29
click at [581, 434] on div at bounding box center [559, 438] width 105 height 60
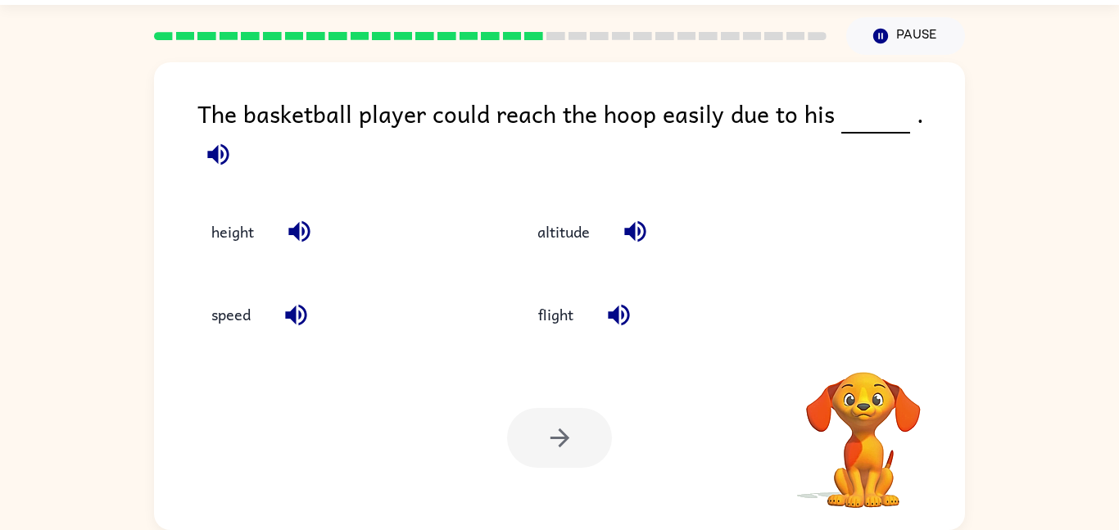
click at [572, 451] on div at bounding box center [559, 438] width 105 height 60
click at [224, 302] on button "speed" at bounding box center [231, 314] width 72 height 44
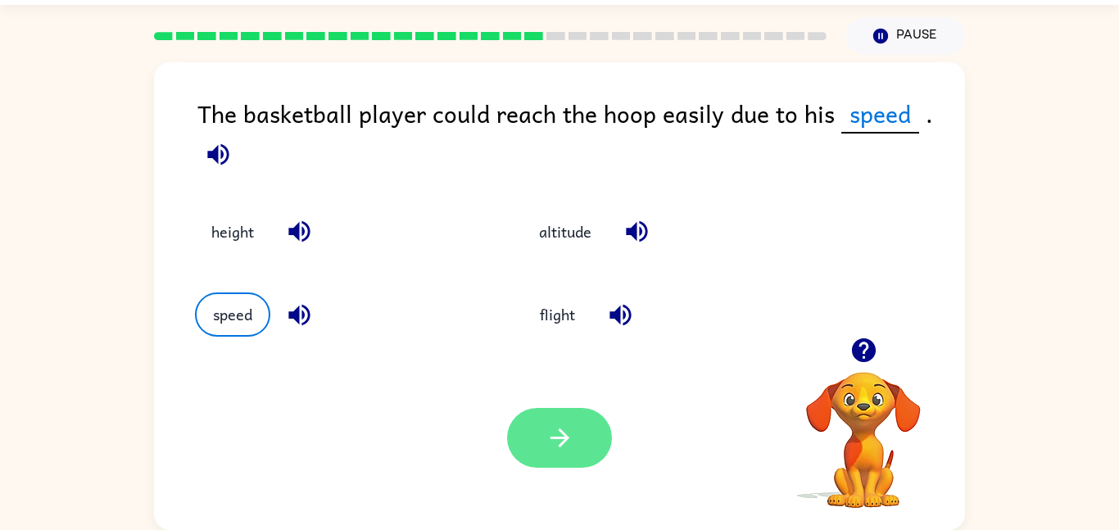
click at [587, 445] on button "button" at bounding box center [559, 438] width 105 height 60
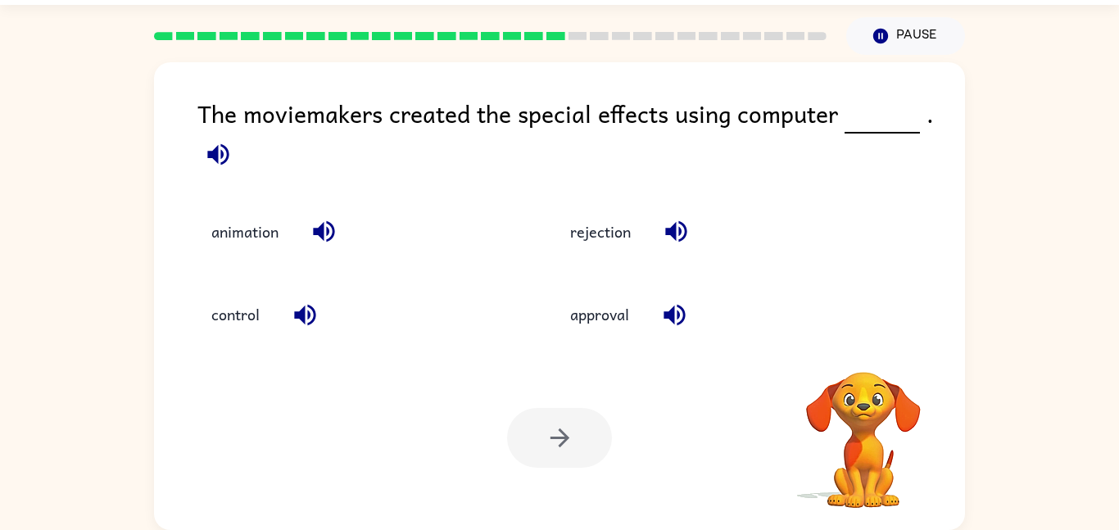
click at [581, 464] on div at bounding box center [559, 438] width 105 height 60
click at [586, 461] on div at bounding box center [559, 438] width 105 height 60
click at [225, 244] on button "animation" at bounding box center [245, 232] width 100 height 44
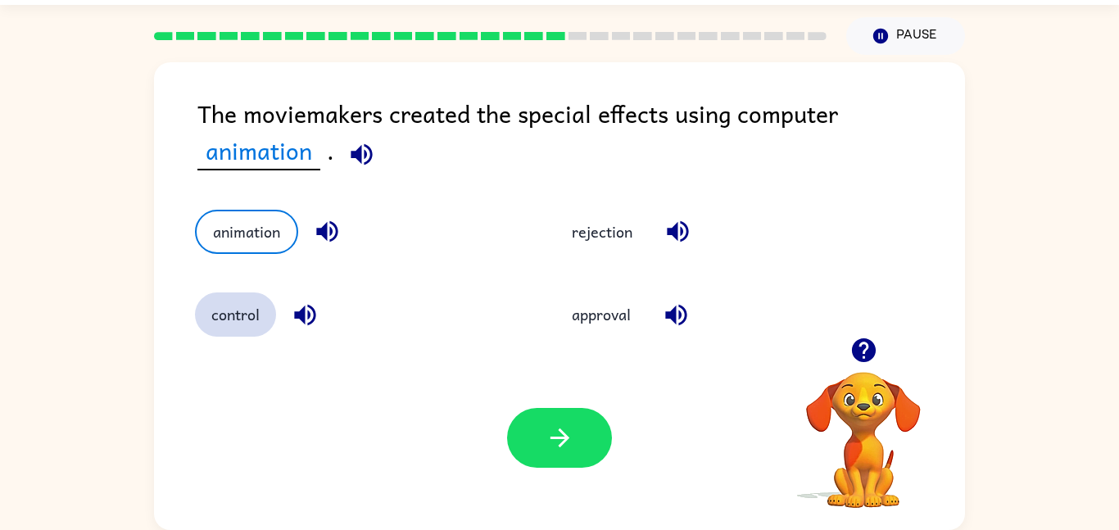
click at [223, 317] on button "control" at bounding box center [235, 314] width 81 height 44
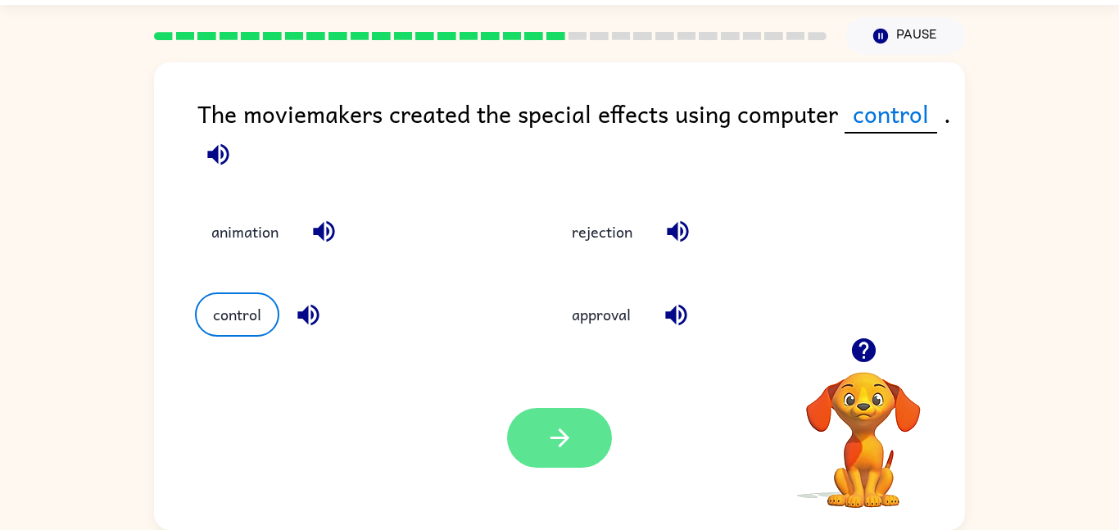
click at [586, 454] on button "button" at bounding box center [559, 438] width 105 height 60
click at [608, 426] on div at bounding box center [559, 438] width 105 height 60
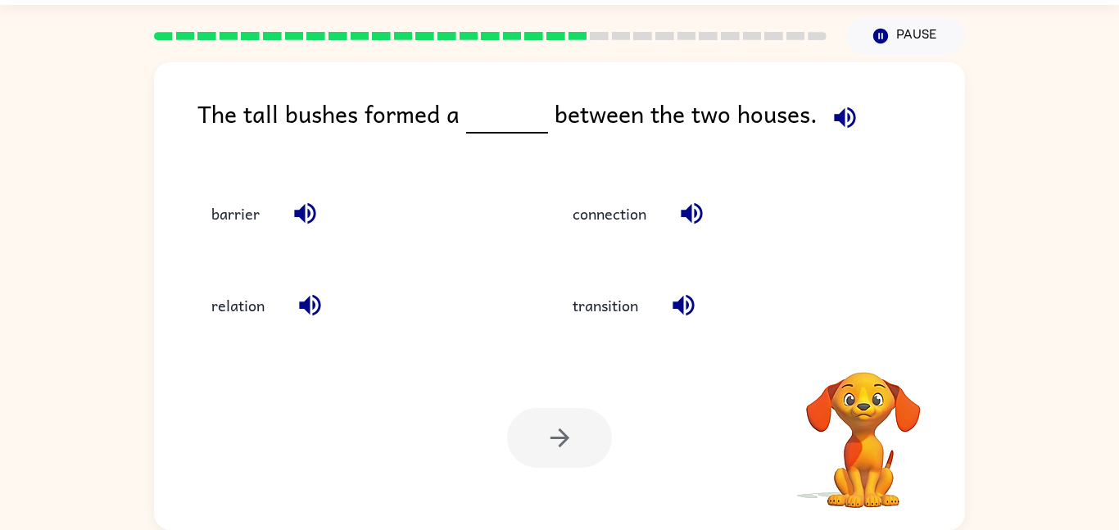
click at [586, 446] on div at bounding box center [559, 438] width 105 height 60
click at [585, 446] on div at bounding box center [559, 438] width 105 height 60
click at [594, 437] on div at bounding box center [559, 438] width 105 height 60
click at [235, 213] on button "barrier" at bounding box center [235, 213] width 81 height 44
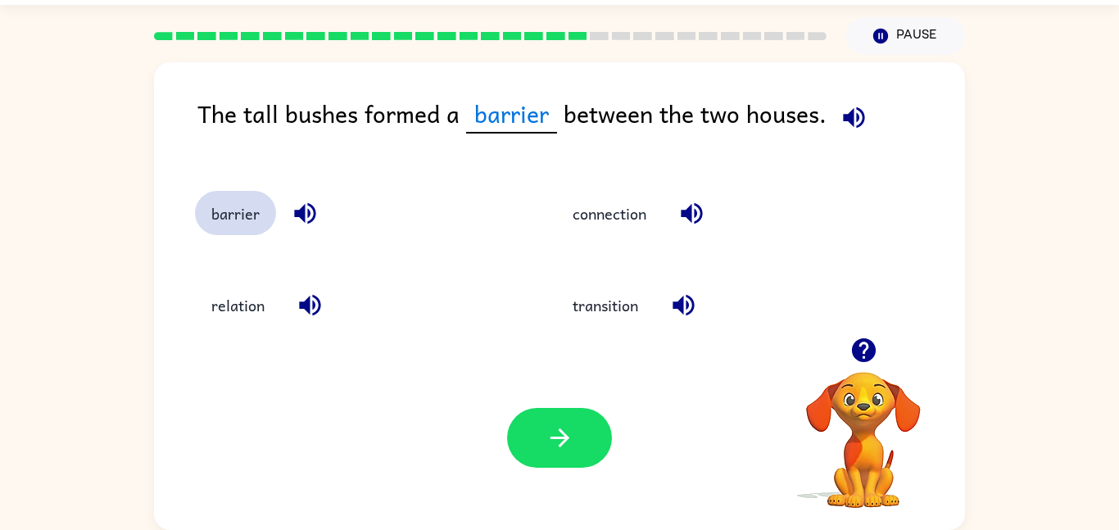
click at [233, 232] on button "barrier" at bounding box center [235, 213] width 81 height 44
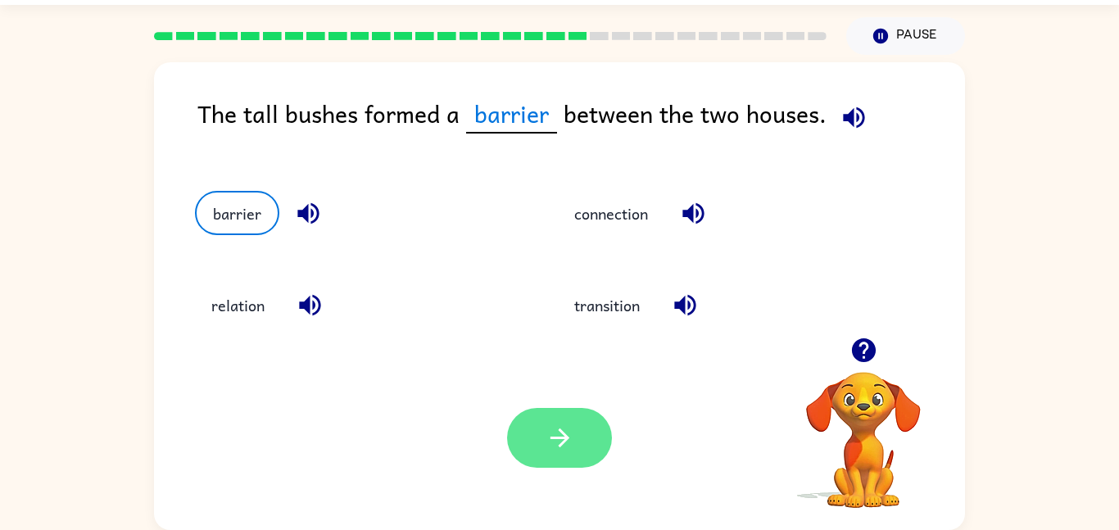
click at [589, 427] on button "button" at bounding box center [559, 438] width 105 height 60
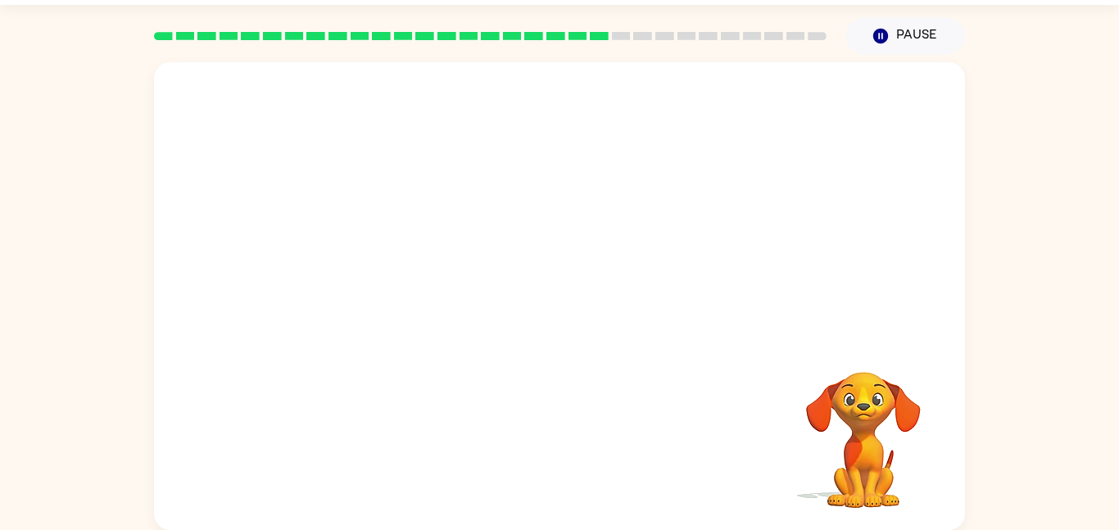
click at [99, 248] on div "Your browser must support playing .mp4 files to use Literably. Please try using…" at bounding box center [559, 292] width 1119 height 475
click at [425, 289] on video "Your browser must support playing .mp4 files to use Literably. Please try using…" at bounding box center [559, 199] width 811 height 275
click at [409, 297] on video "Your browser must support playing .mp4 files to use Literably. Please try using…" at bounding box center [559, 199] width 811 height 275
click at [416, 311] on video "Your browser must support playing .mp4 files to use Literably. Please try using…" at bounding box center [559, 199] width 811 height 275
click at [559, 293] on icon "button" at bounding box center [559, 304] width 29 height 29
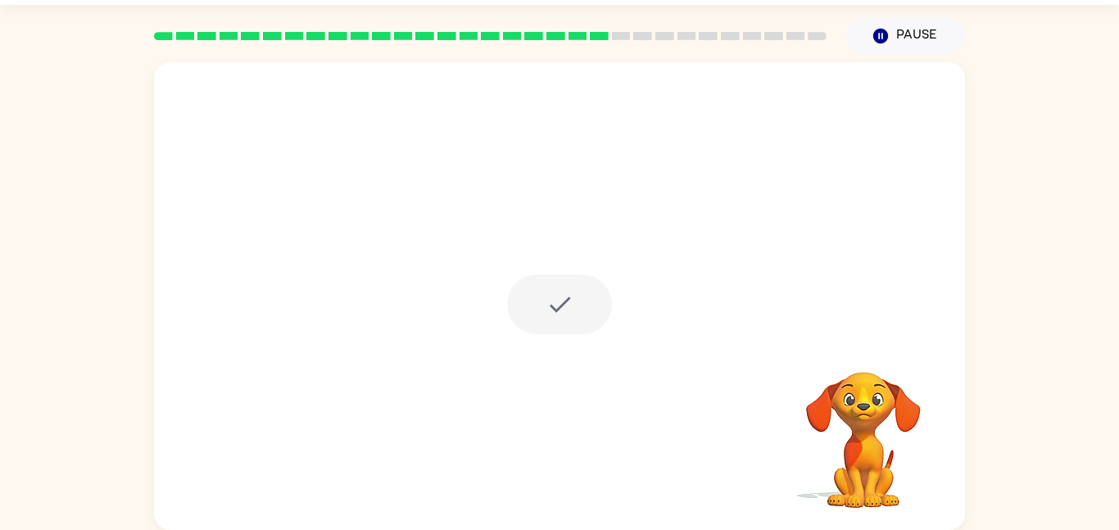
click at [559, 293] on div at bounding box center [559, 304] width 105 height 60
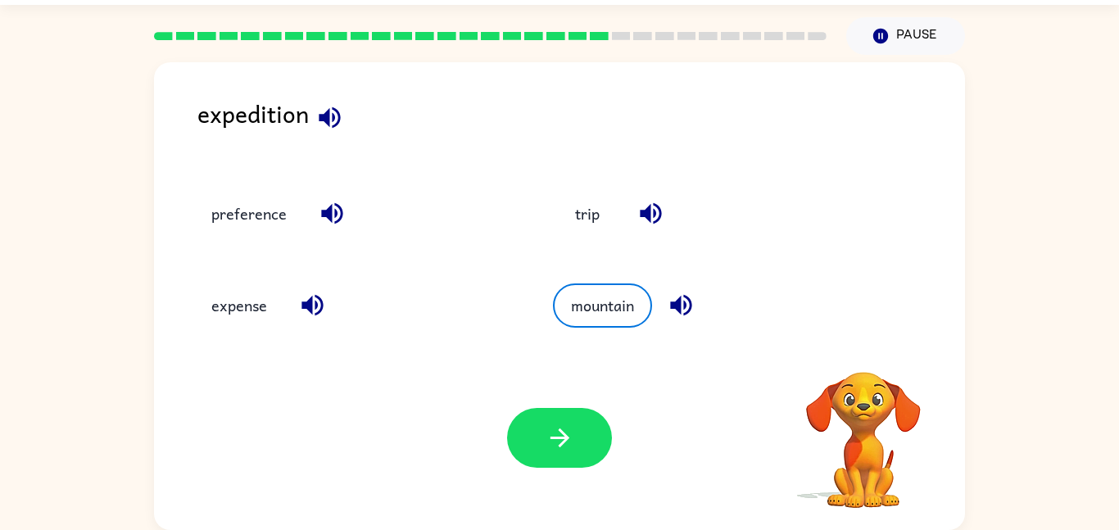
click at [559, 293] on button "mountain" at bounding box center [602, 305] width 99 height 44
click at [247, 192] on button "preference" at bounding box center [249, 213] width 108 height 44
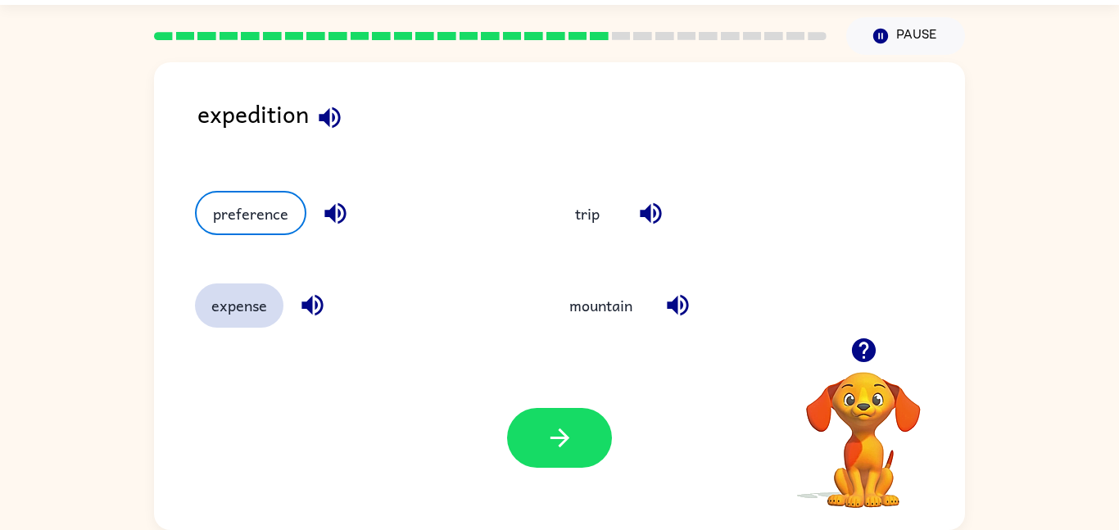
click at [224, 306] on button "expense" at bounding box center [239, 305] width 88 height 44
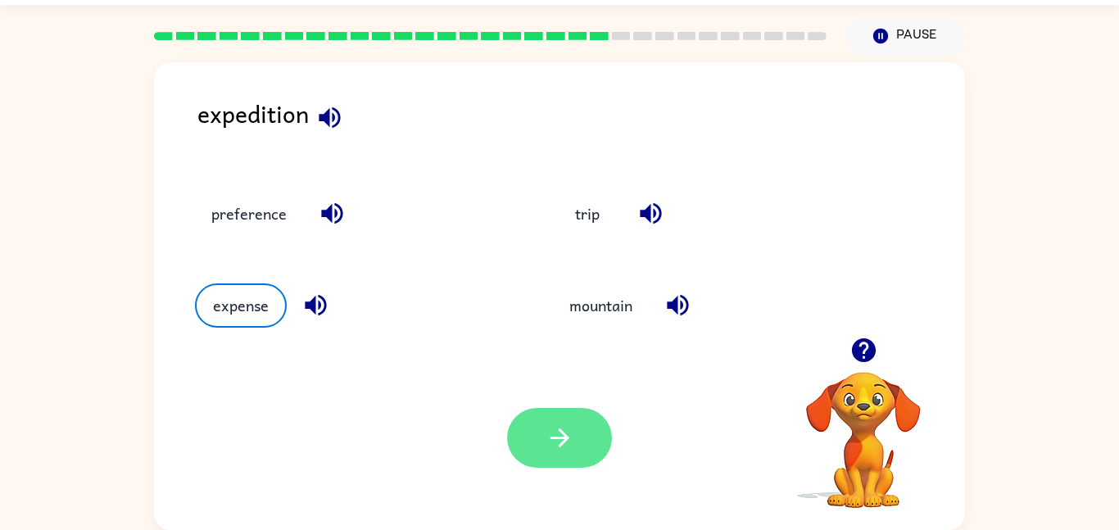
click at [535, 424] on button "button" at bounding box center [559, 438] width 105 height 60
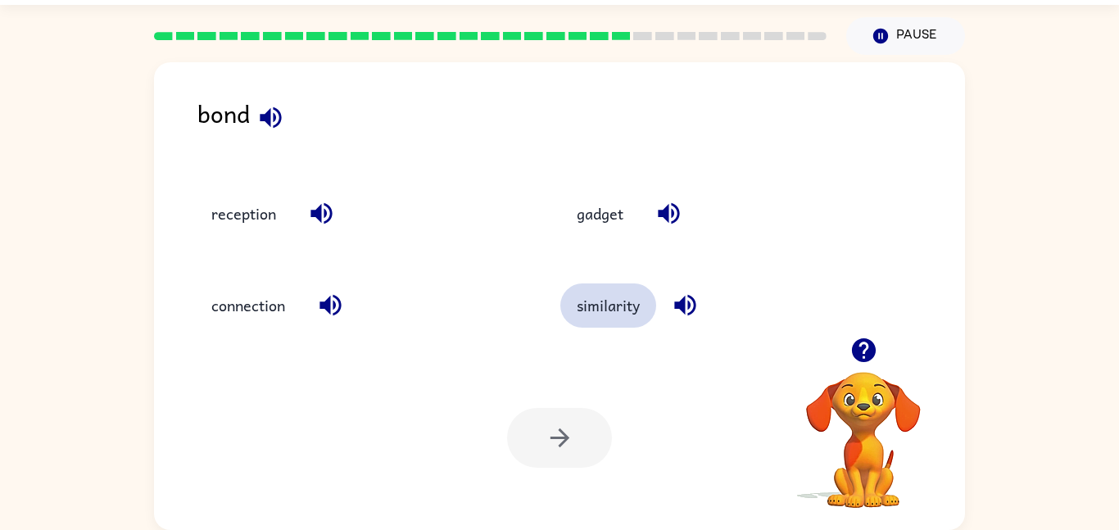
click at [617, 310] on button "similarity" at bounding box center [608, 305] width 96 height 44
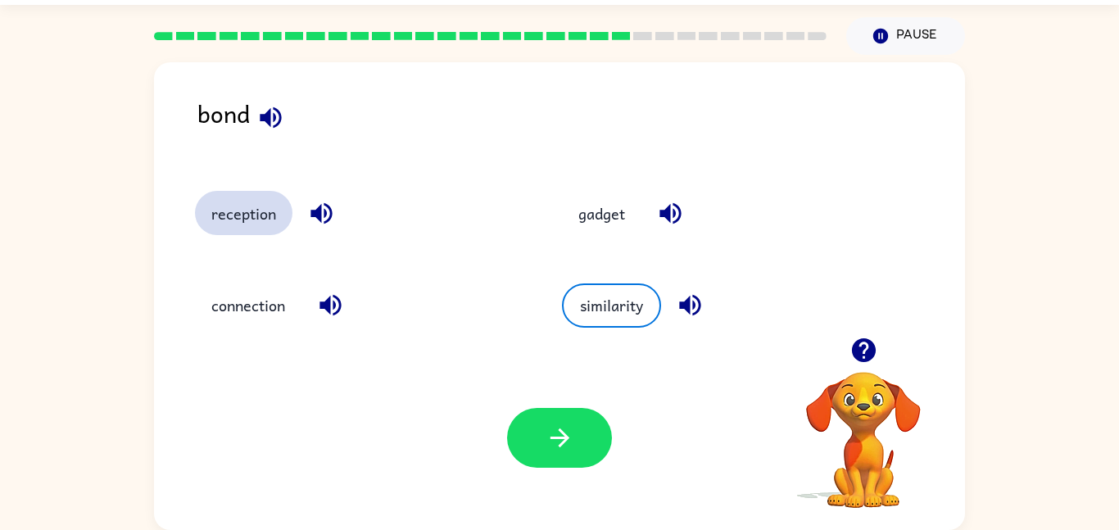
click at [210, 217] on button "reception" at bounding box center [243, 213] width 97 height 44
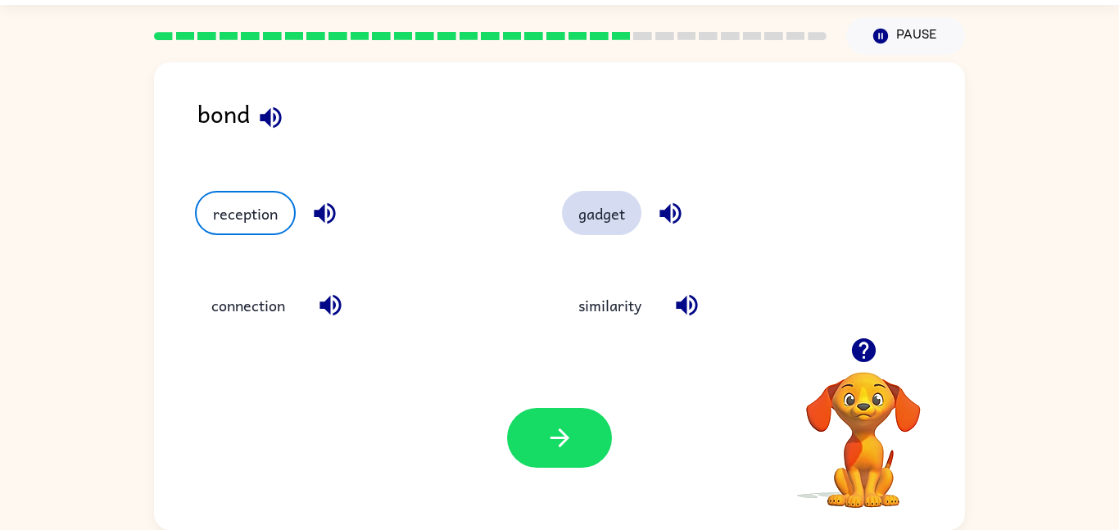
click at [622, 209] on button "gadget" at bounding box center [601, 213] width 79 height 44
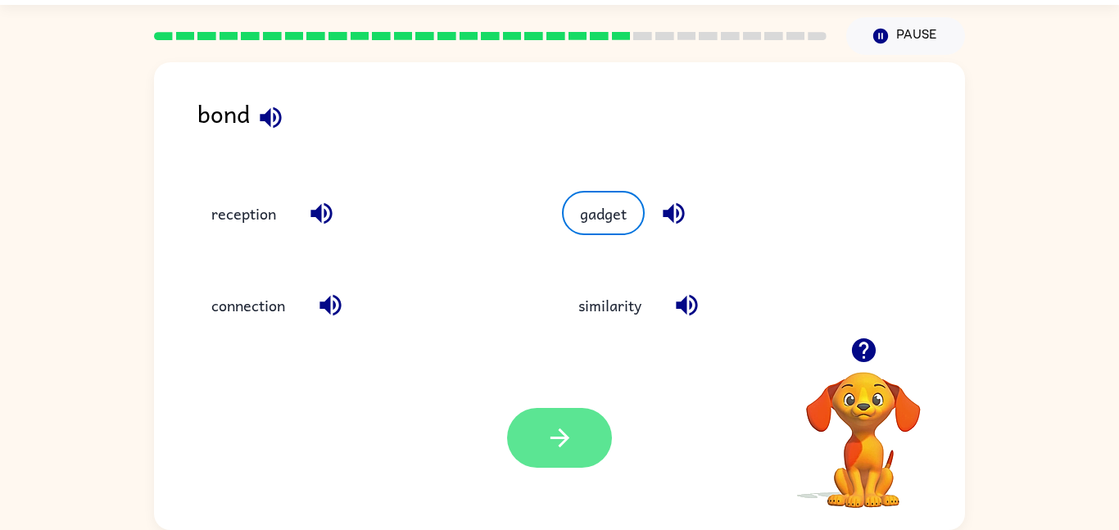
click at [574, 436] on button "button" at bounding box center [559, 438] width 105 height 60
click at [579, 425] on div at bounding box center [559, 438] width 105 height 60
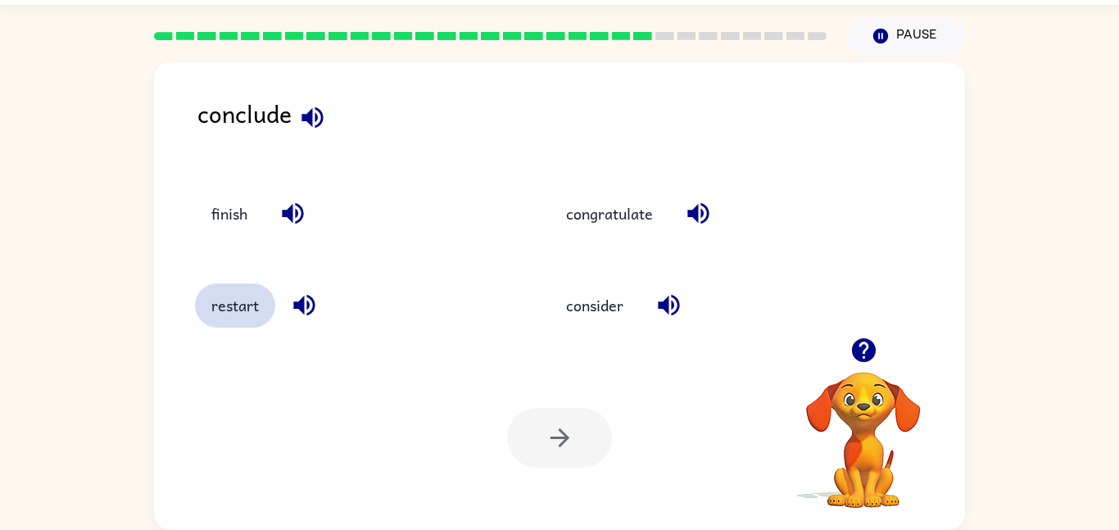
click at [212, 315] on button "restart" at bounding box center [235, 305] width 80 height 44
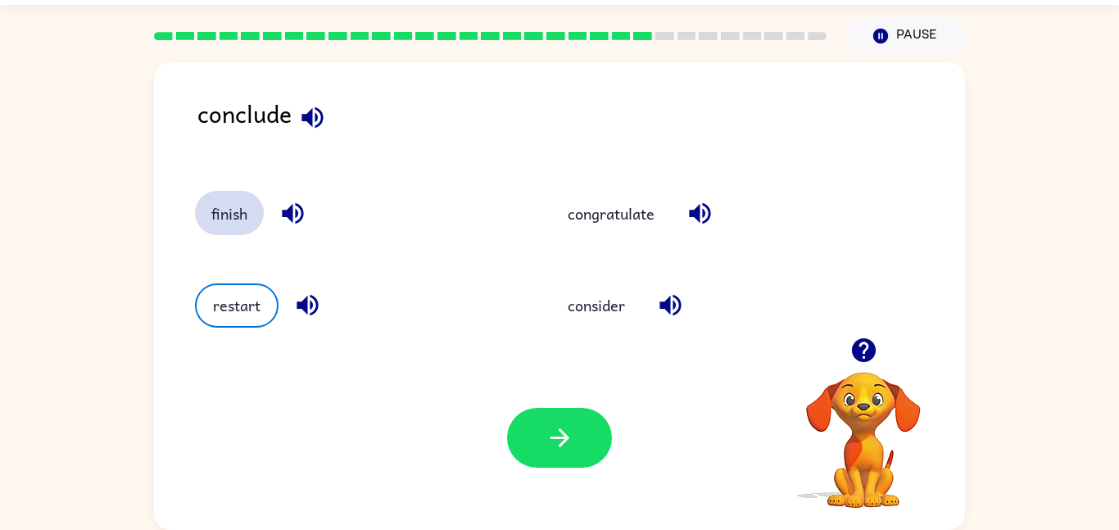
click at [209, 215] on button "finish" at bounding box center [229, 213] width 69 height 44
click at [559, 398] on div "Your browser must support playing .mp4 files to use Literably. Please try using…" at bounding box center [559, 438] width 811 height 184
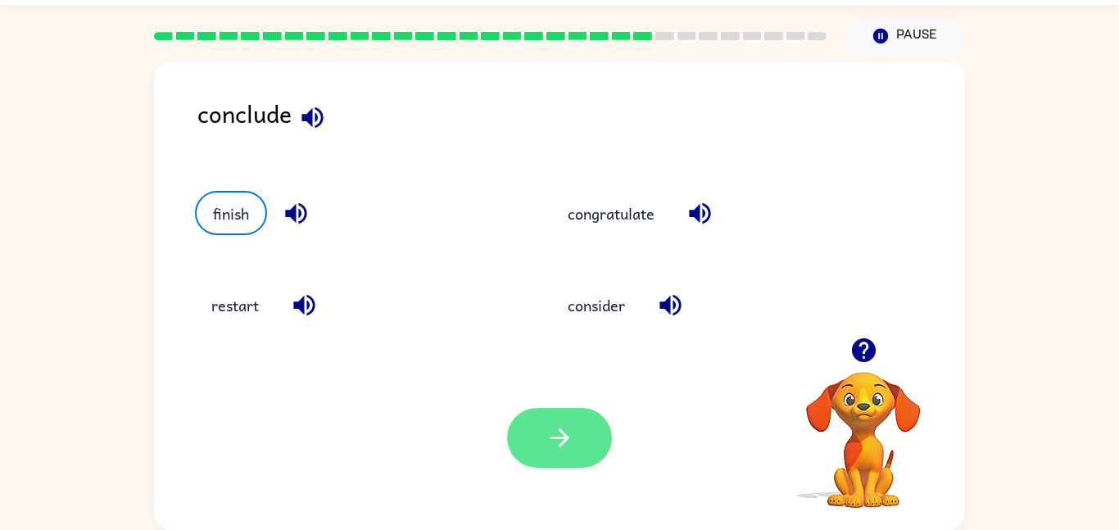
click at [533, 427] on button "button" at bounding box center [559, 438] width 105 height 60
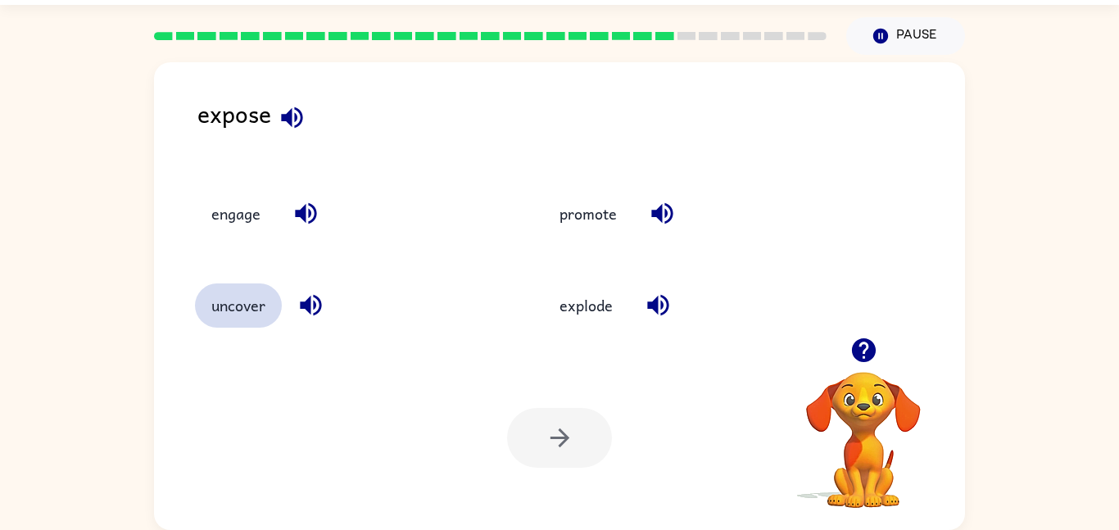
click at [215, 313] on button "uncover" at bounding box center [238, 305] width 87 height 44
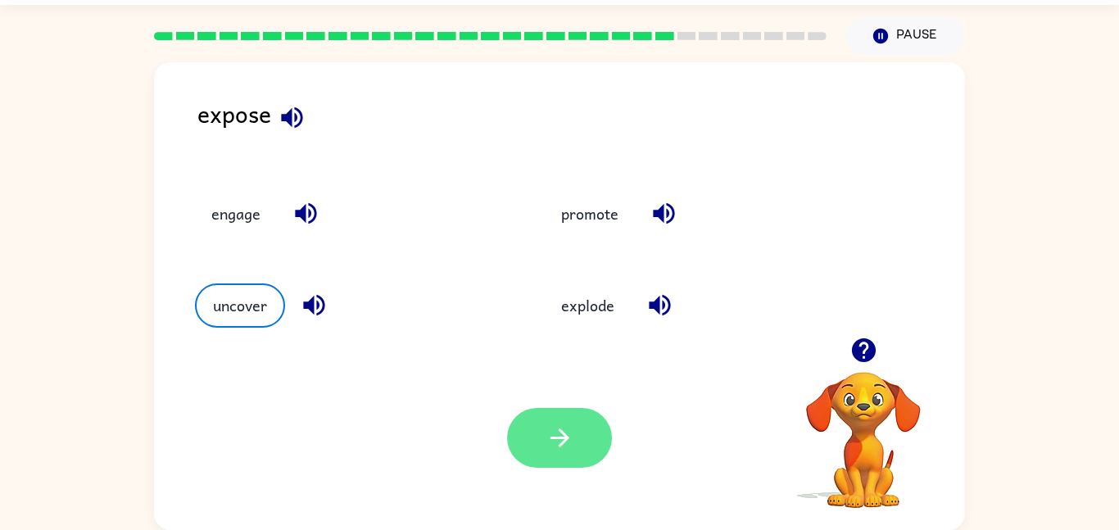
click at [543, 411] on button "button" at bounding box center [559, 438] width 105 height 60
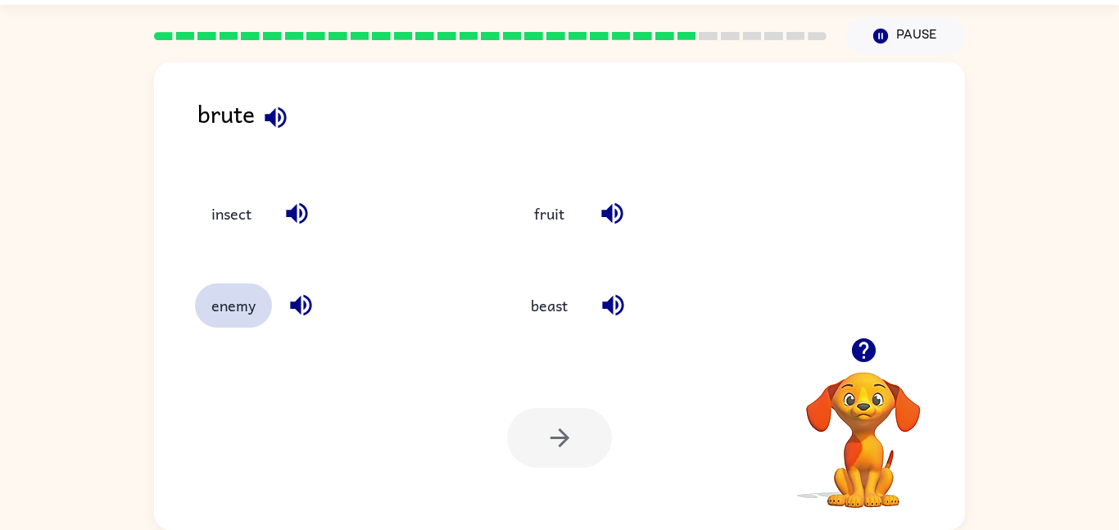
click at [220, 311] on button "enemy" at bounding box center [233, 305] width 77 height 44
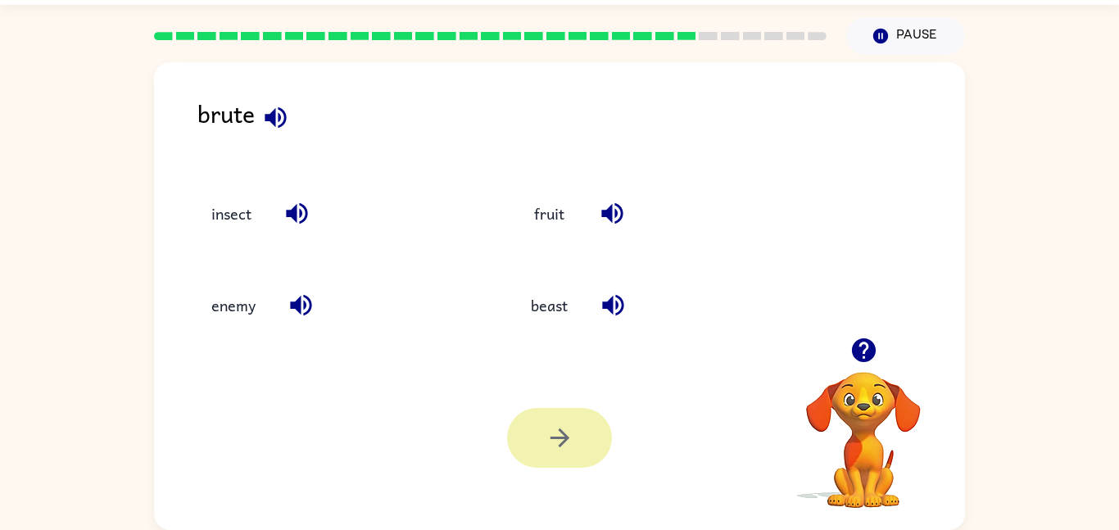
click at [552, 440] on icon "button" at bounding box center [559, 437] width 29 height 29
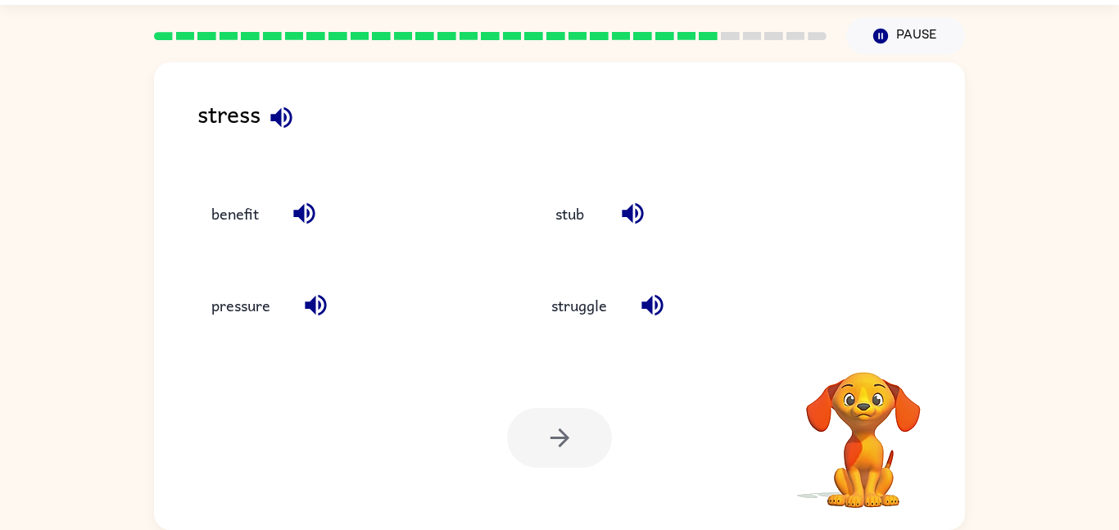
click at [540, 438] on div at bounding box center [559, 438] width 105 height 60
click at [584, 320] on button "struggle" at bounding box center [579, 305] width 88 height 44
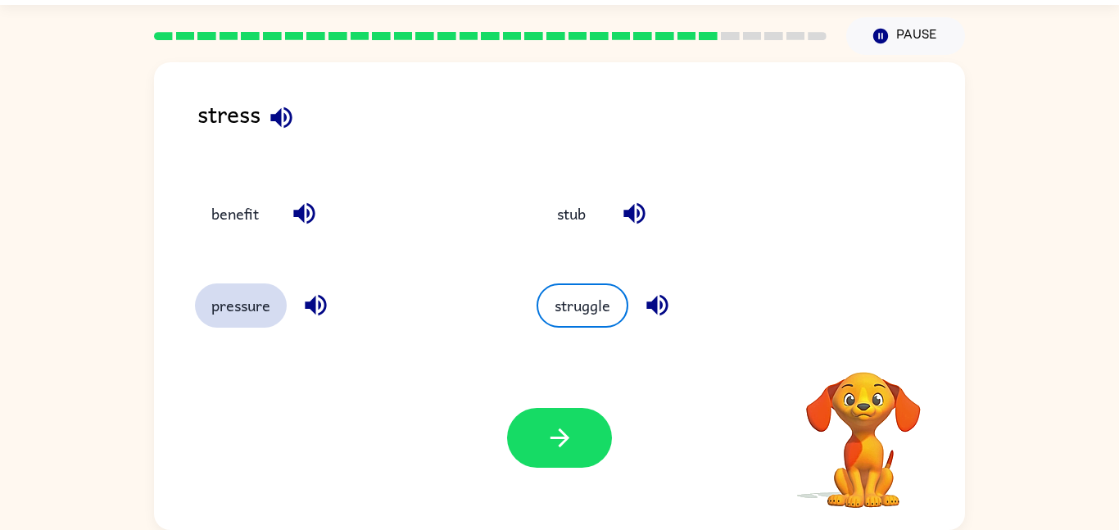
click at [201, 305] on button "pressure" at bounding box center [241, 305] width 92 height 44
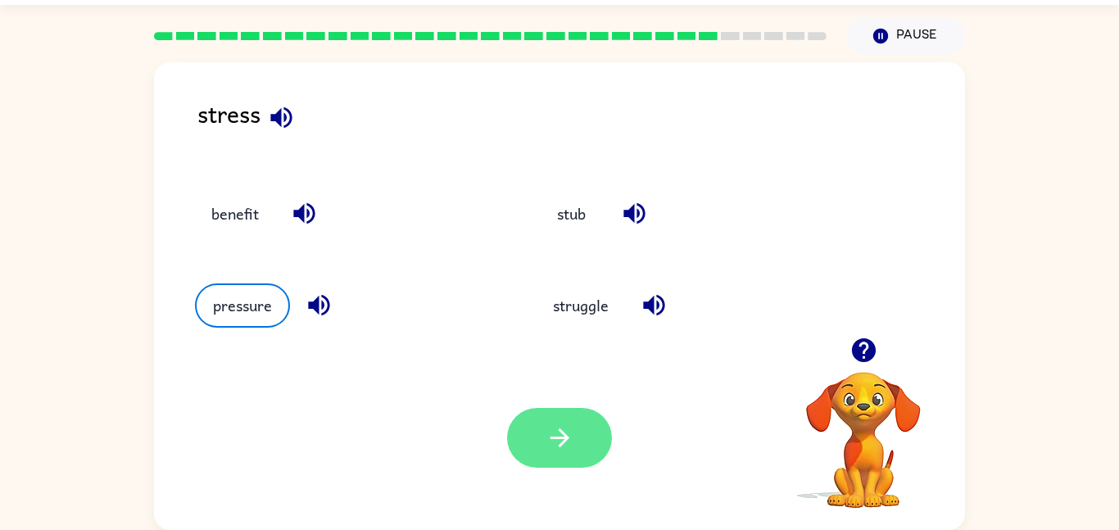
click at [568, 426] on icon "button" at bounding box center [559, 437] width 29 height 29
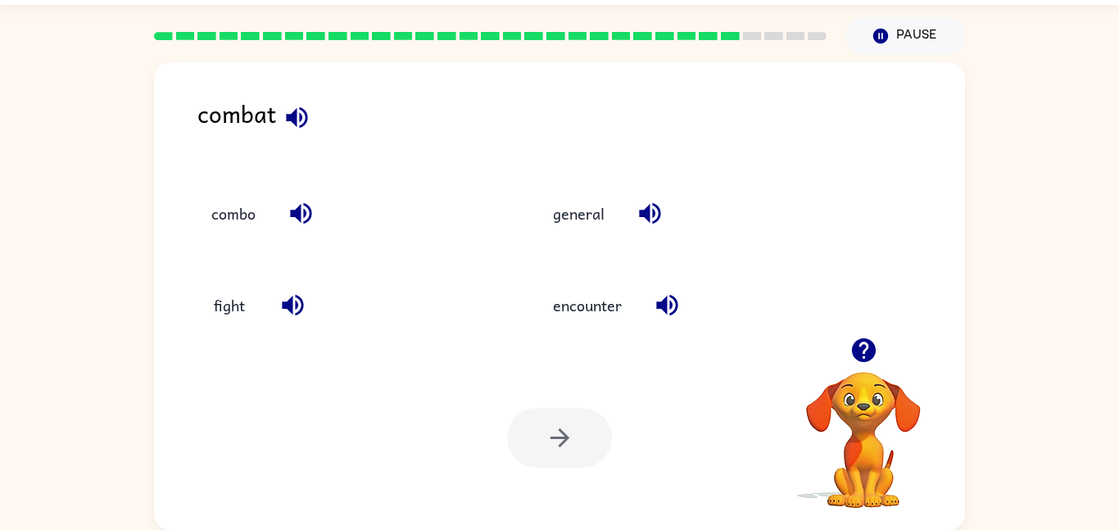
click at [531, 447] on div at bounding box center [559, 438] width 105 height 60
click at [204, 232] on div "combo" at bounding box center [347, 213] width 304 height 44
click at [244, 200] on button "combo" at bounding box center [233, 213] width 77 height 44
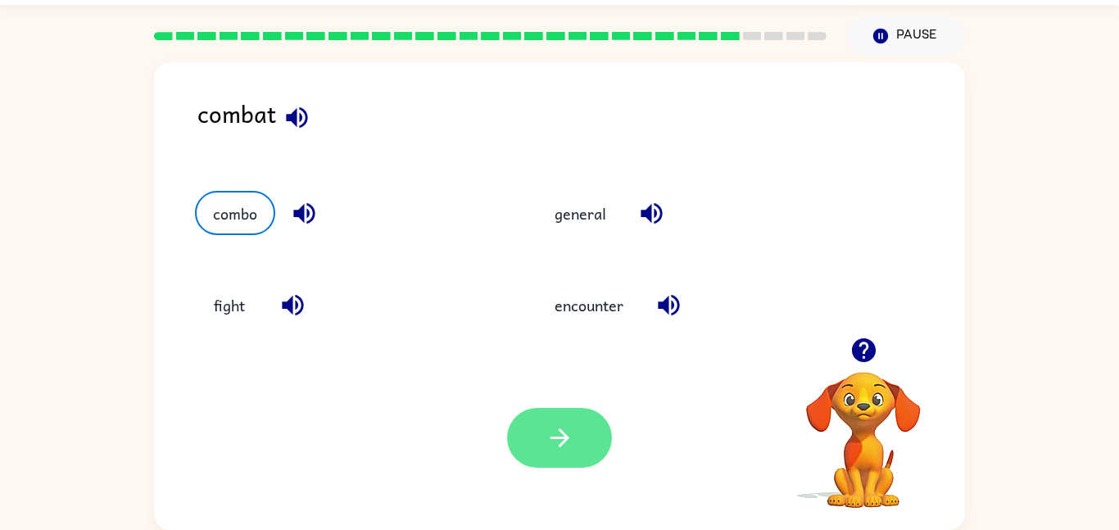
click at [562, 437] on icon "button" at bounding box center [559, 437] width 19 height 19
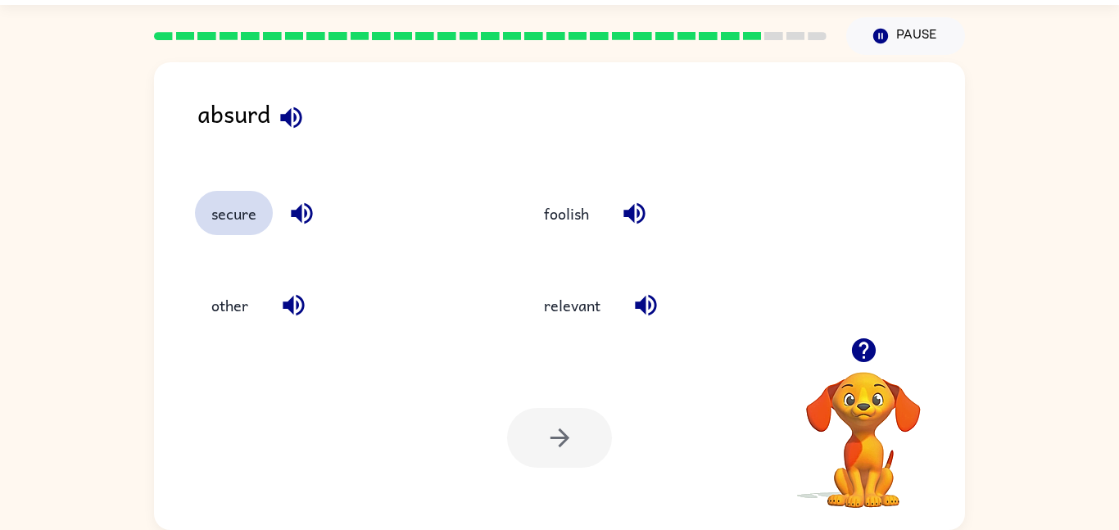
click at [212, 216] on button "secure" at bounding box center [234, 213] width 78 height 44
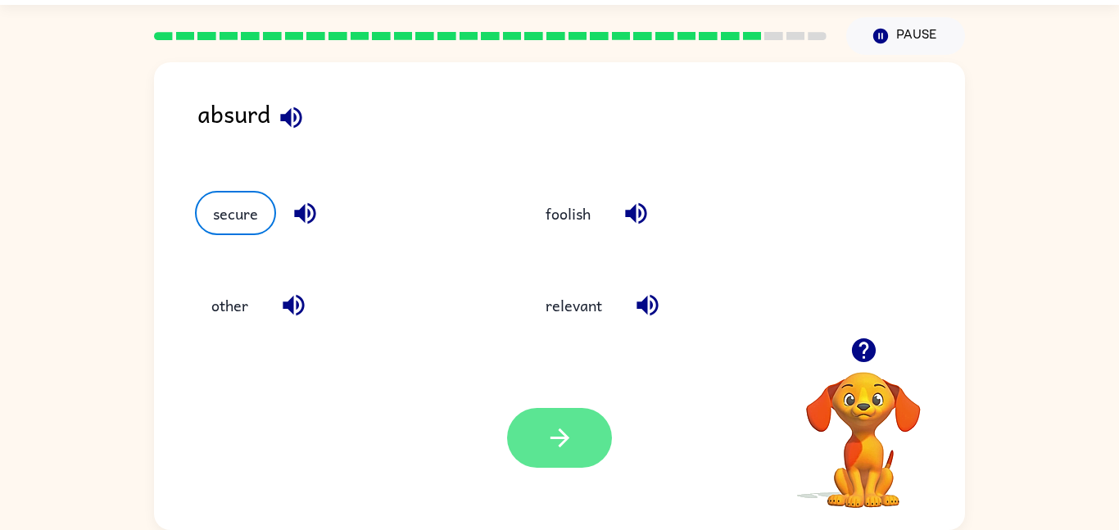
click at [560, 434] on icon "button" at bounding box center [559, 437] width 29 height 29
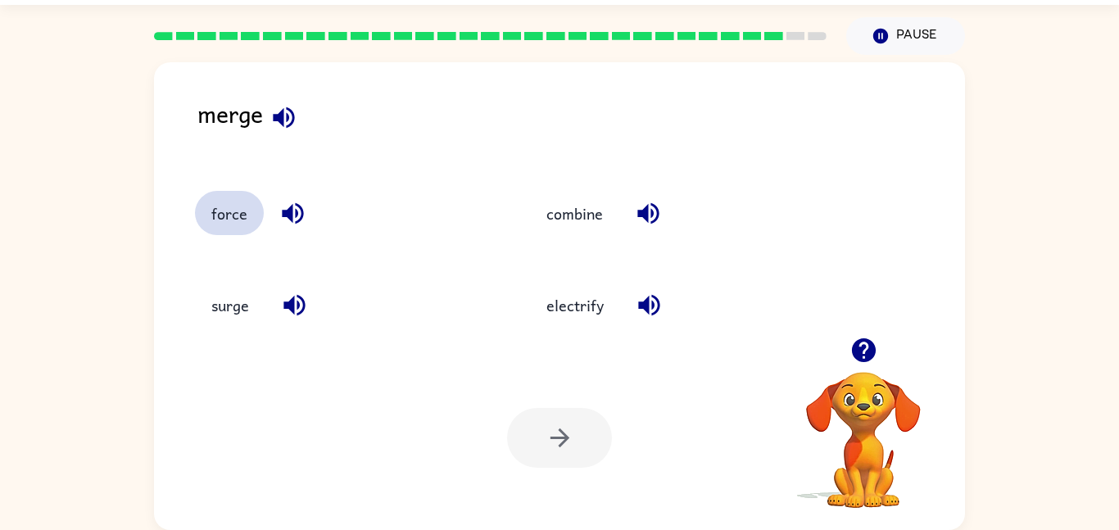
click at [204, 212] on button "force" at bounding box center [229, 213] width 69 height 44
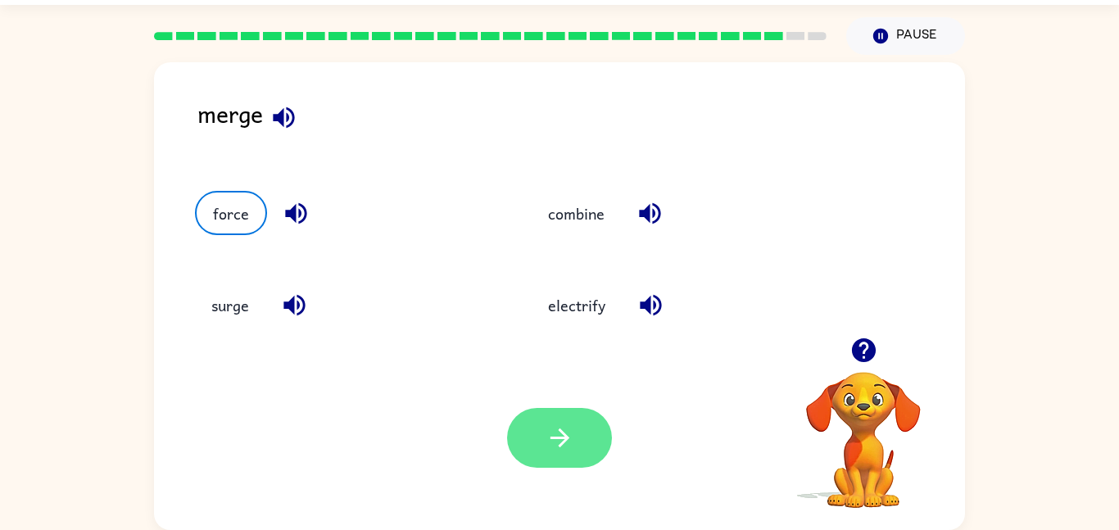
click at [581, 427] on button "button" at bounding box center [559, 438] width 105 height 60
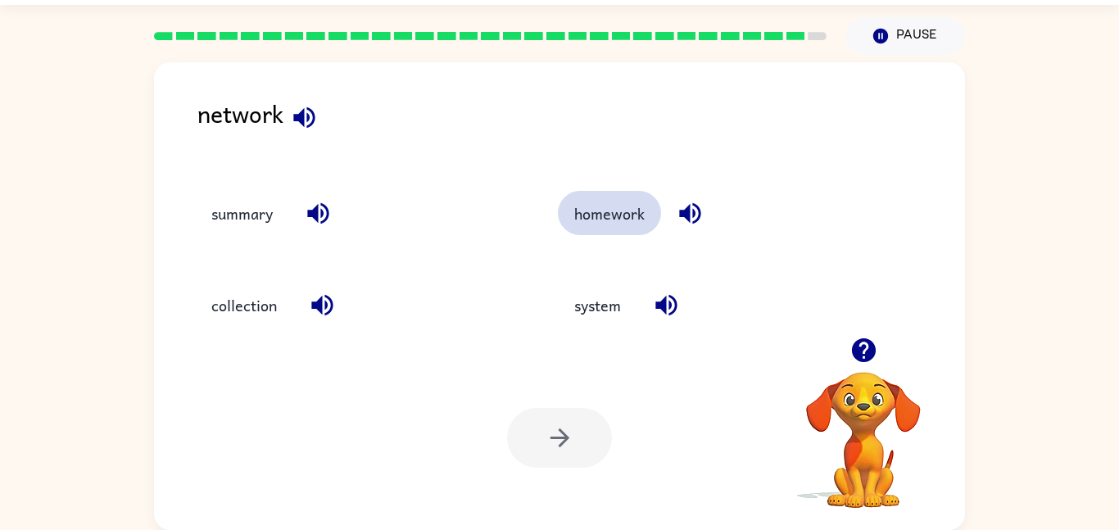
click at [586, 234] on button "homework" at bounding box center [609, 213] width 103 height 44
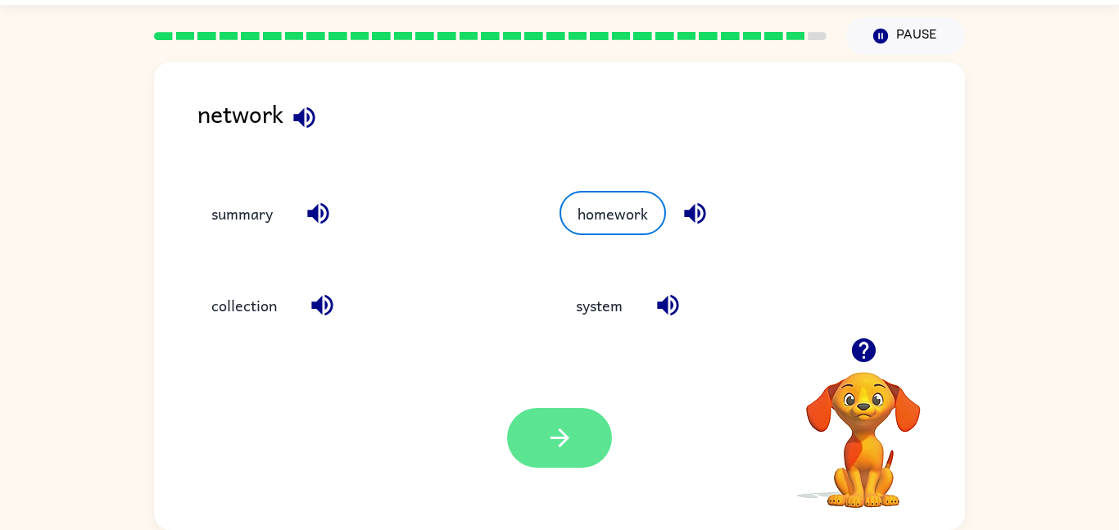
click at [560, 450] on icon "button" at bounding box center [559, 437] width 29 height 29
click at [563, 436] on div at bounding box center [559, 438] width 105 height 60
